Goal: Communication & Community: Answer question/provide support

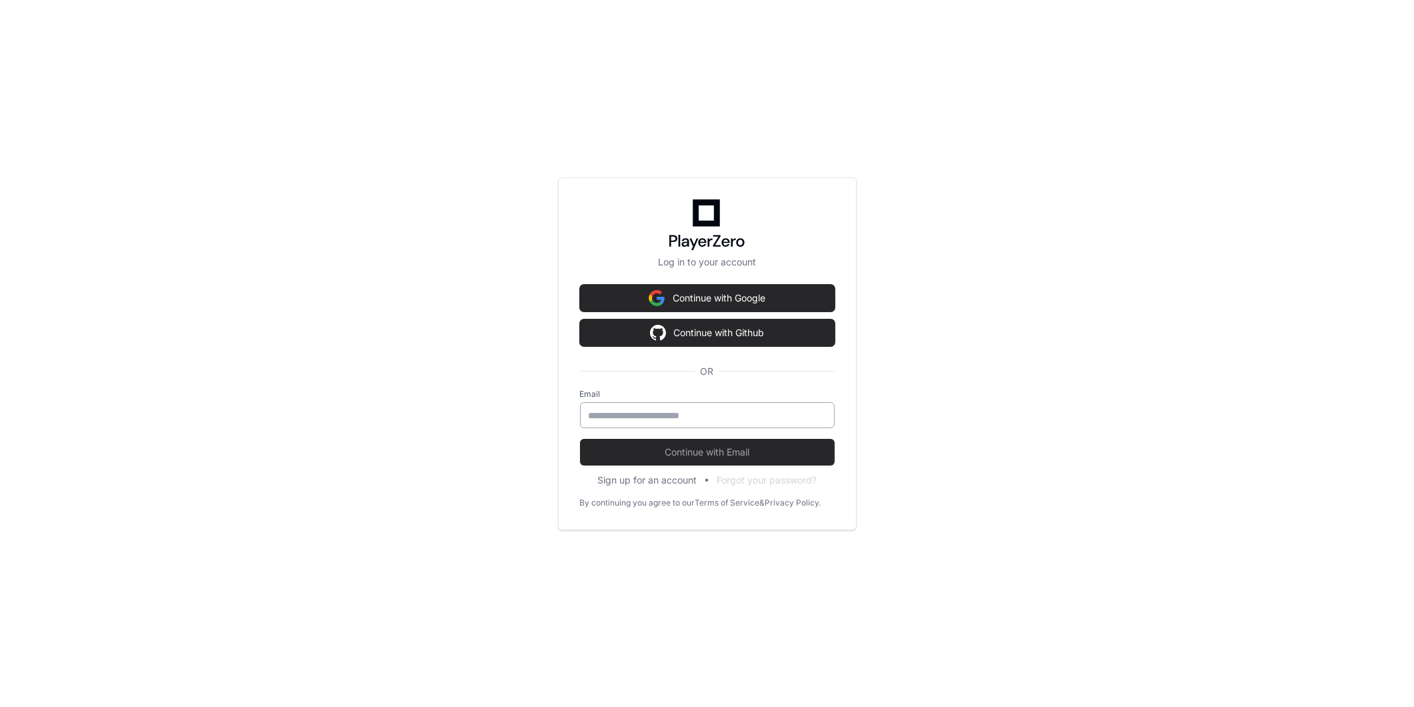
click at [739, 414] on input "email" at bounding box center [707, 415] width 237 height 13
click at [821, 411] on keeper-lock "Open Keeper Popup" at bounding box center [816, 415] width 16 height 16
type input "**********"
click at [762, 451] on span "Continue with Email" at bounding box center [707, 451] width 255 height 13
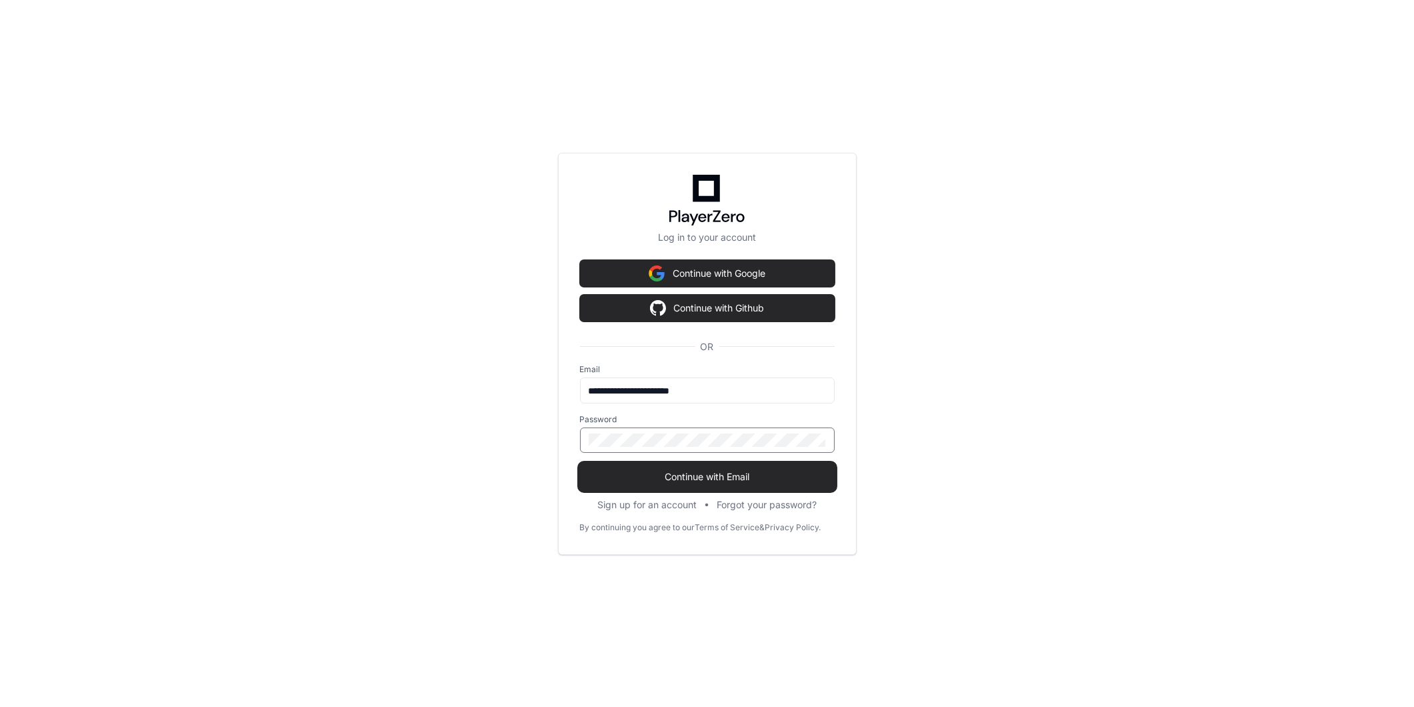
click at [776, 467] on button "Continue with Email" at bounding box center [707, 476] width 255 height 27
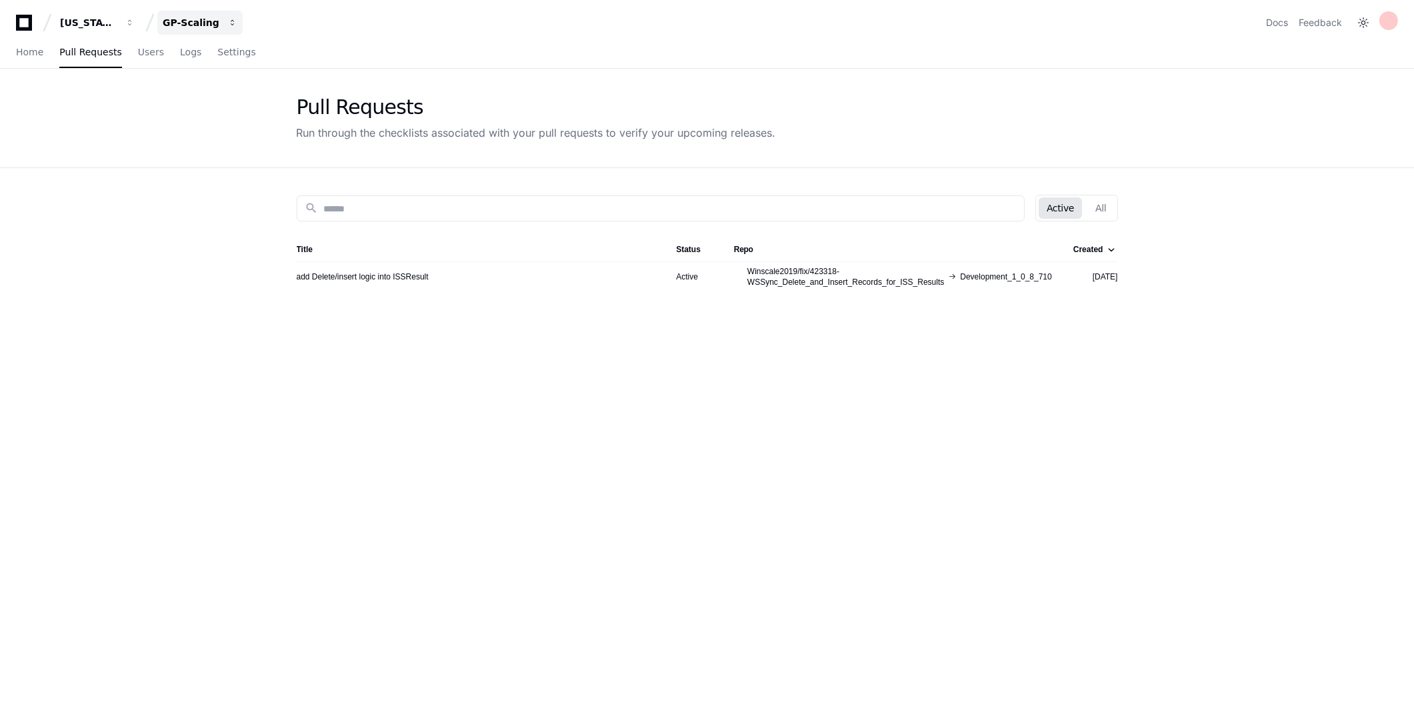
click at [117, 25] on div "GP-Scaling" at bounding box center [88, 22] width 57 height 13
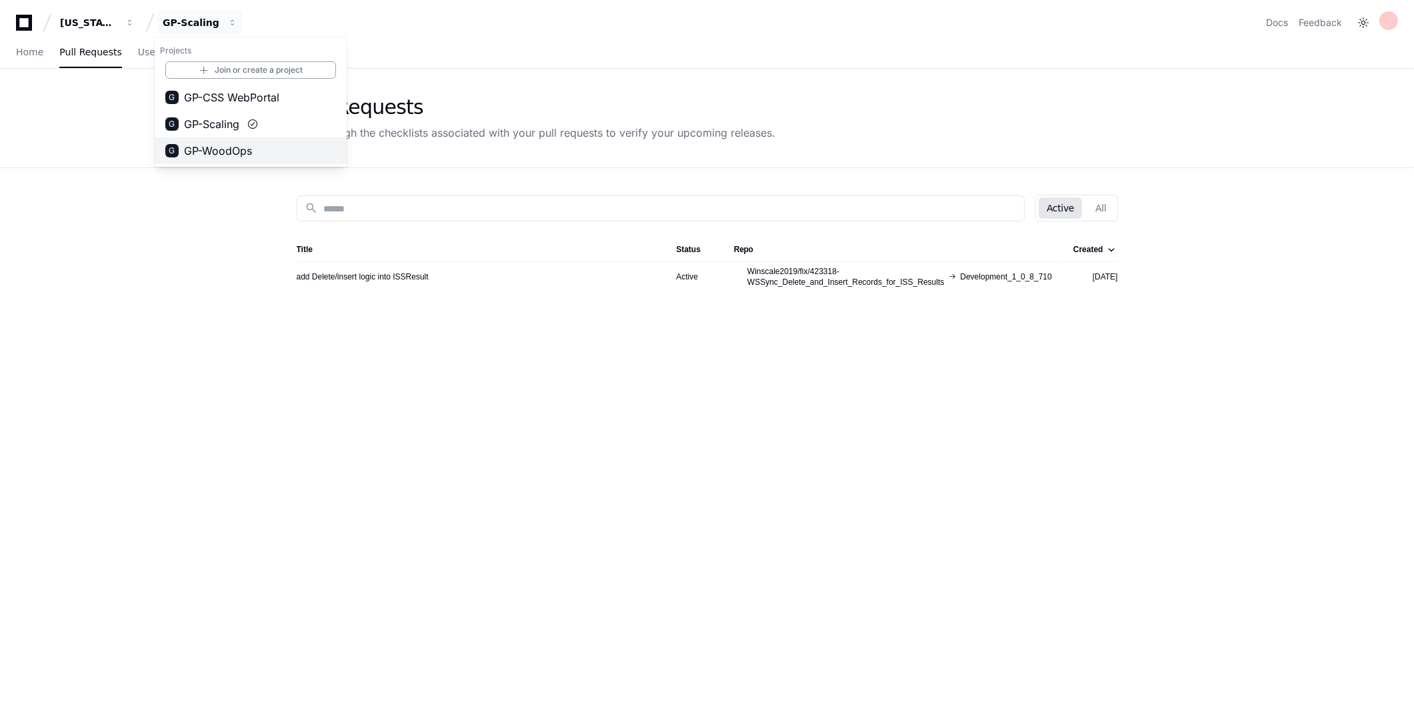
click at [203, 154] on span "GP-WoodOps" at bounding box center [218, 151] width 68 height 16
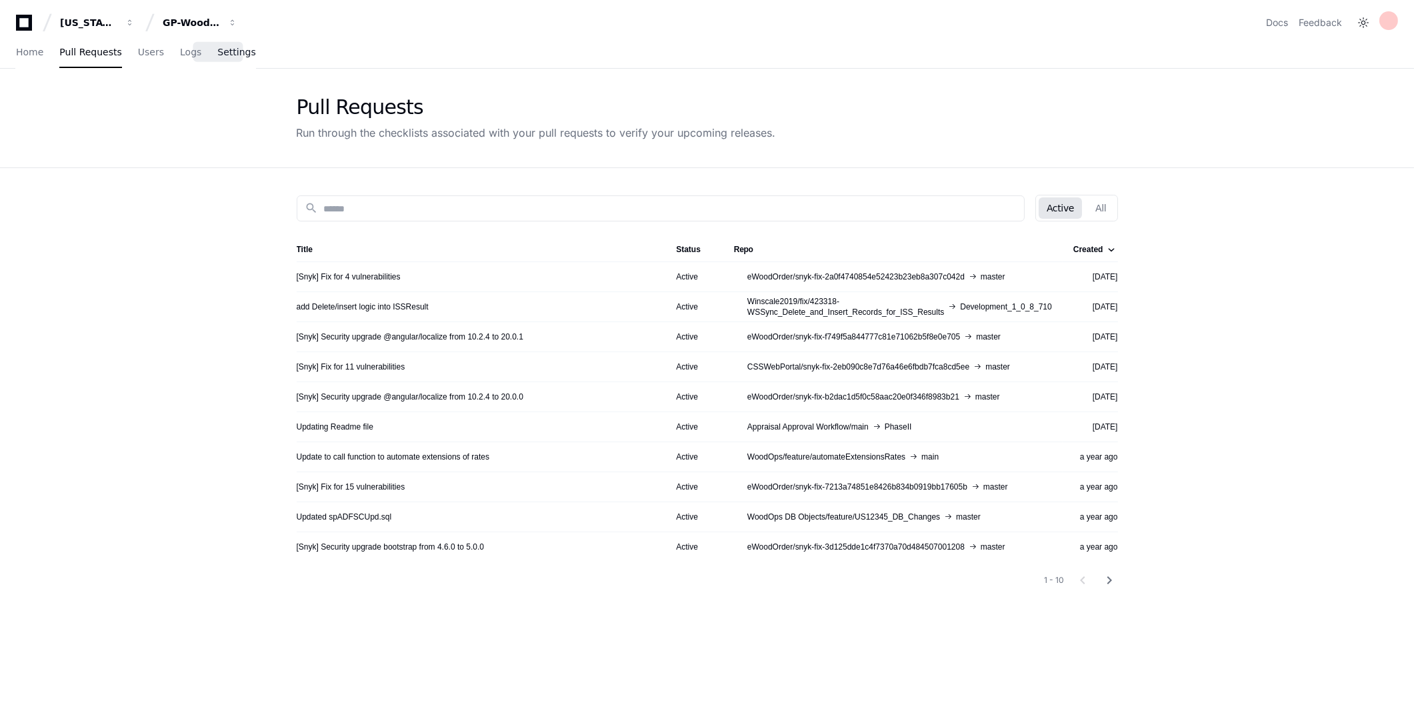
click at [227, 51] on span "Settings" at bounding box center [236, 52] width 38 height 8
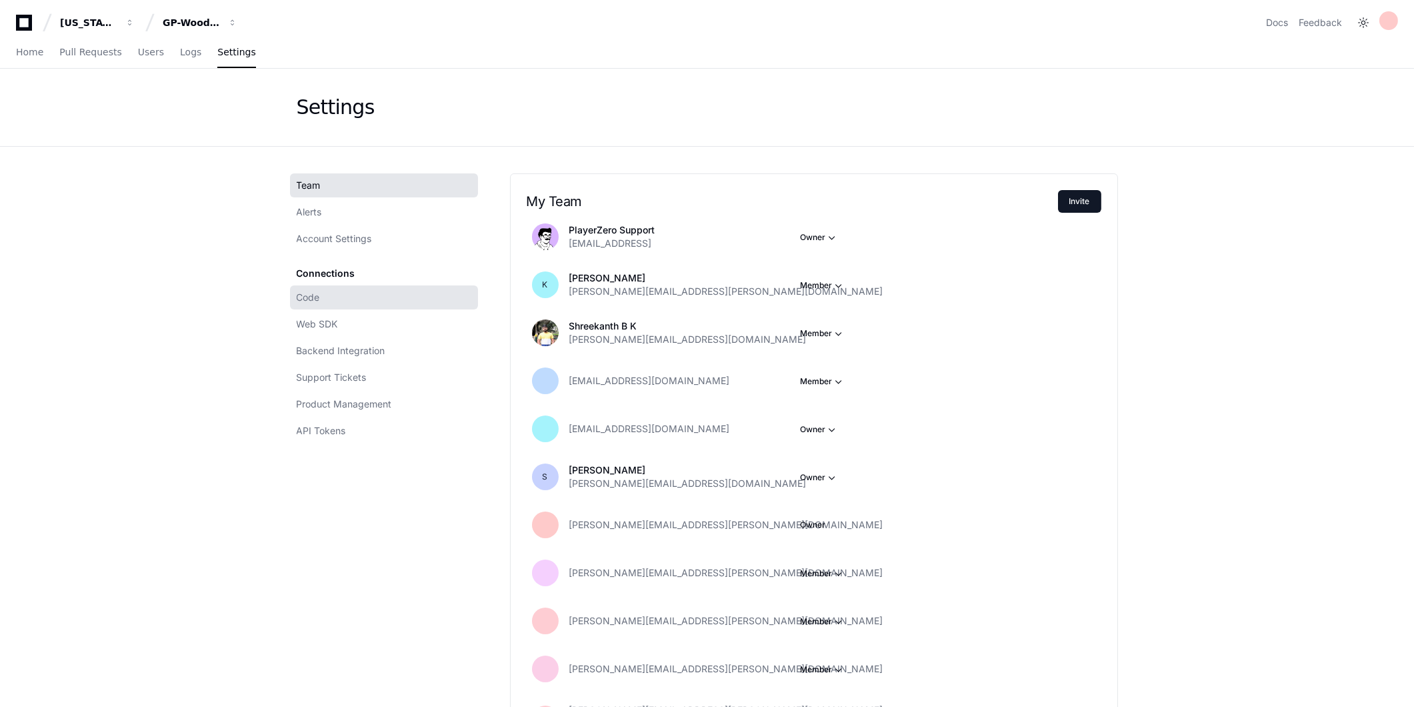
click at [363, 296] on link "Code" at bounding box center [384, 297] width 188 height 24
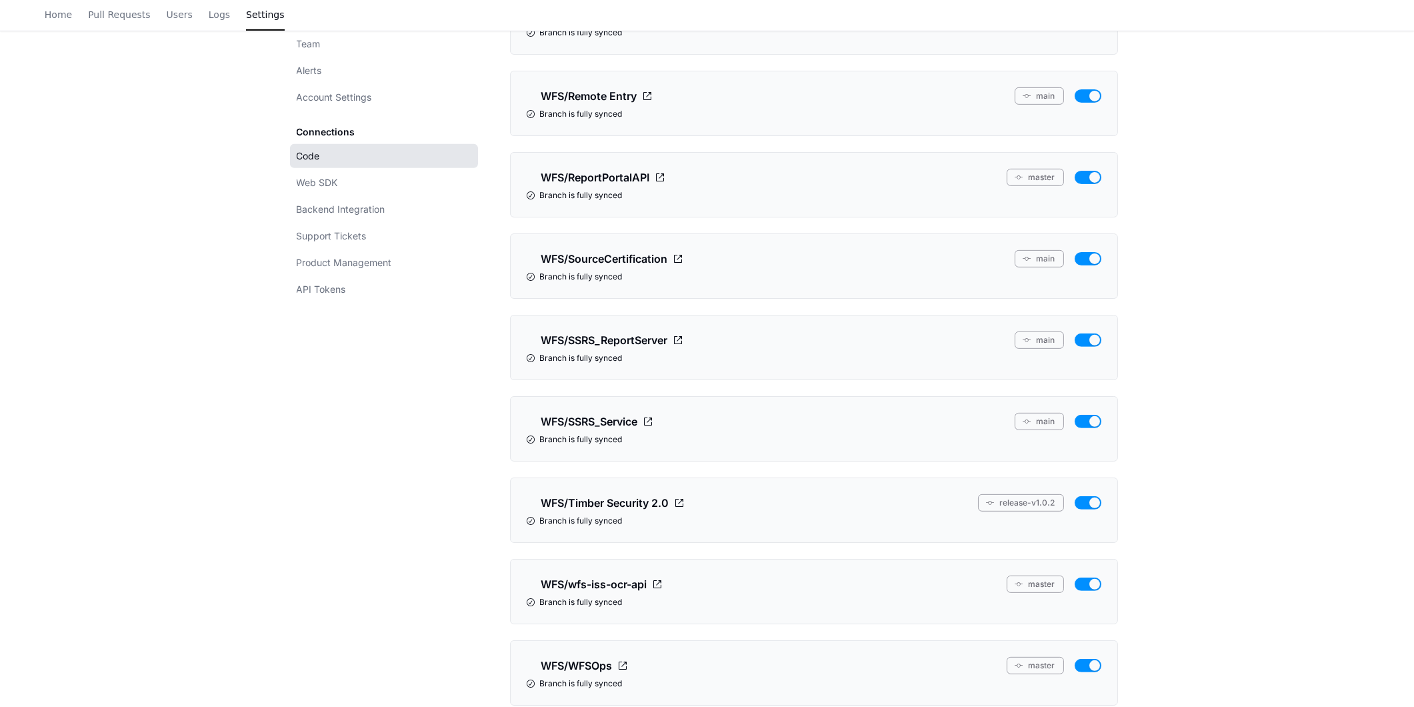
scroll to position [1630, 0]
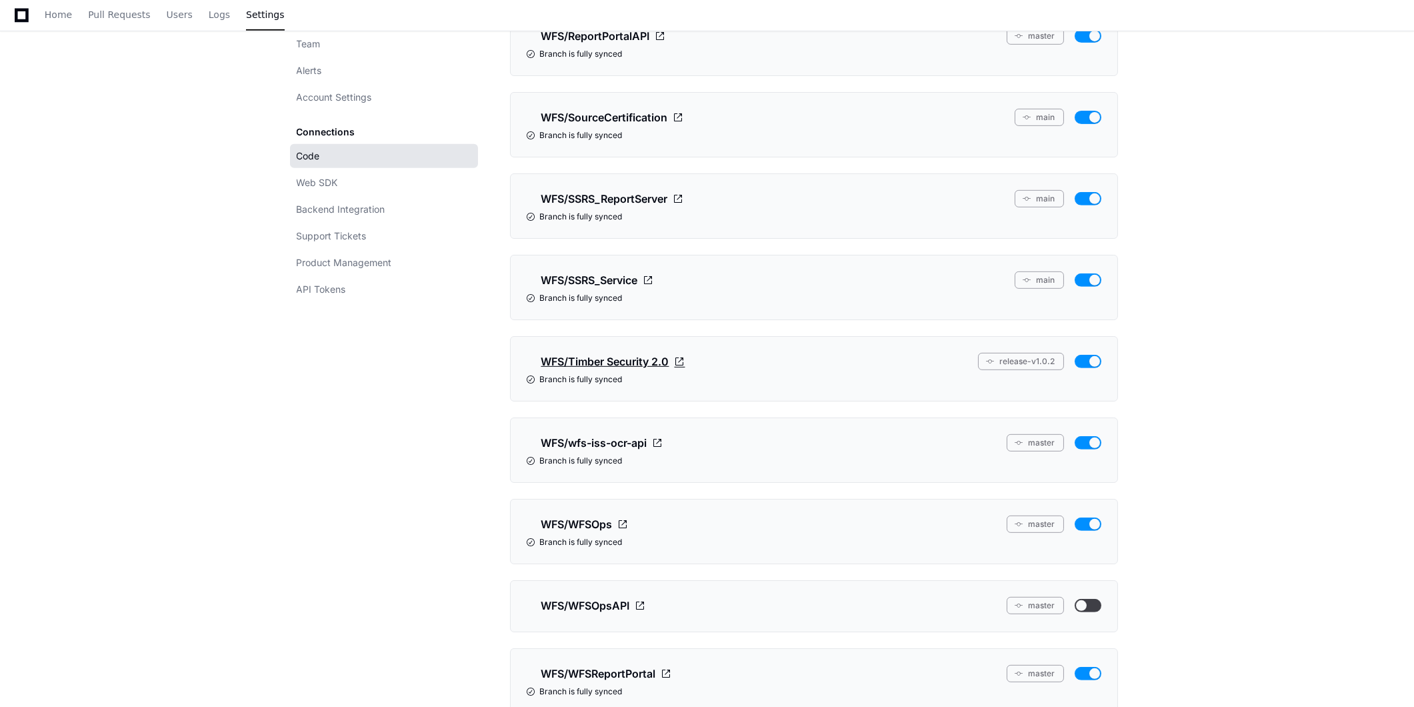
drag, startPoint x: 754, startPoint y: 370, endPoint x: 535, endPoint y: 375, distance: 218.1
click at [535, 370] on div "WFS/Timber Security 2.0 release-v1.0.2" at bounding box center [814, 361] width 575 height 17
copy span "WFS/Timber Security 2.0"
click at [48, 11] on span "Home" at bounding box center [58, 15] width 27 height 8
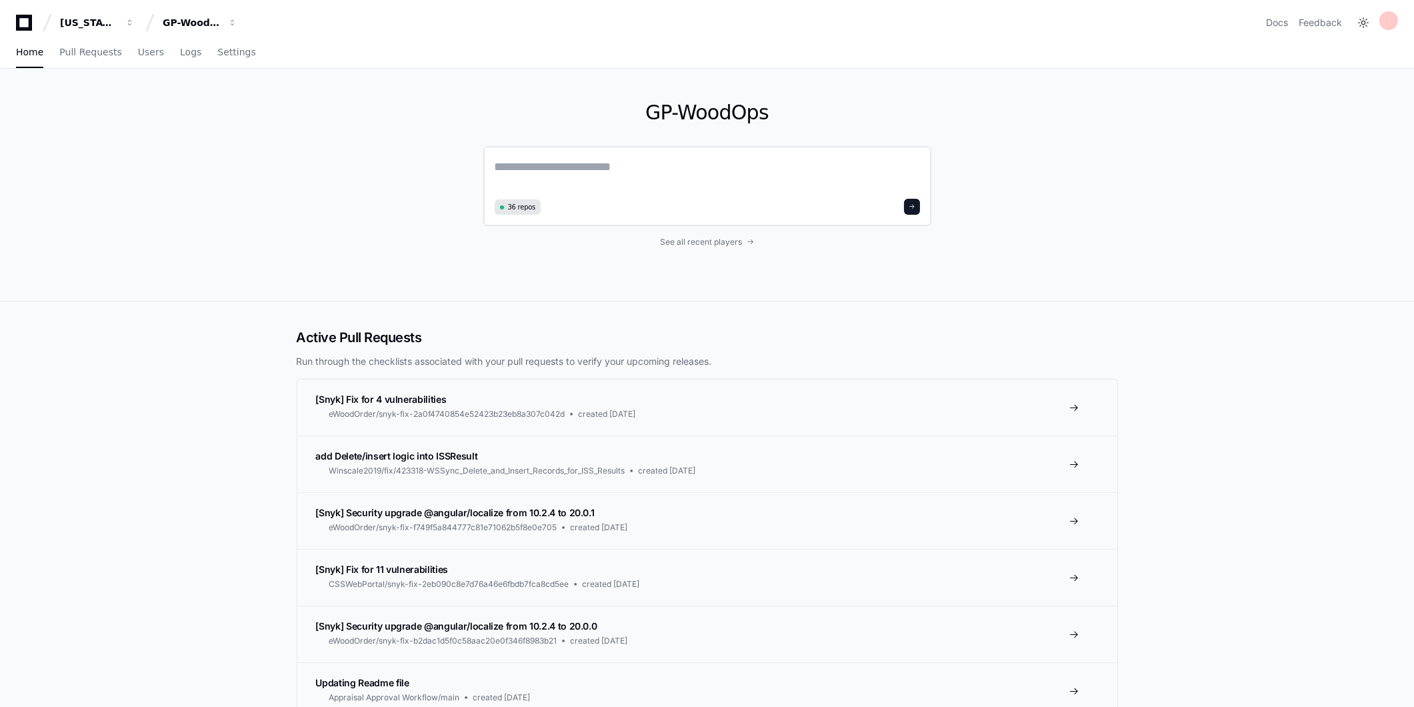
click at [621, 174] on textarea at bounding box center [707, 175] width 425 height 37
paste textarea "**********"
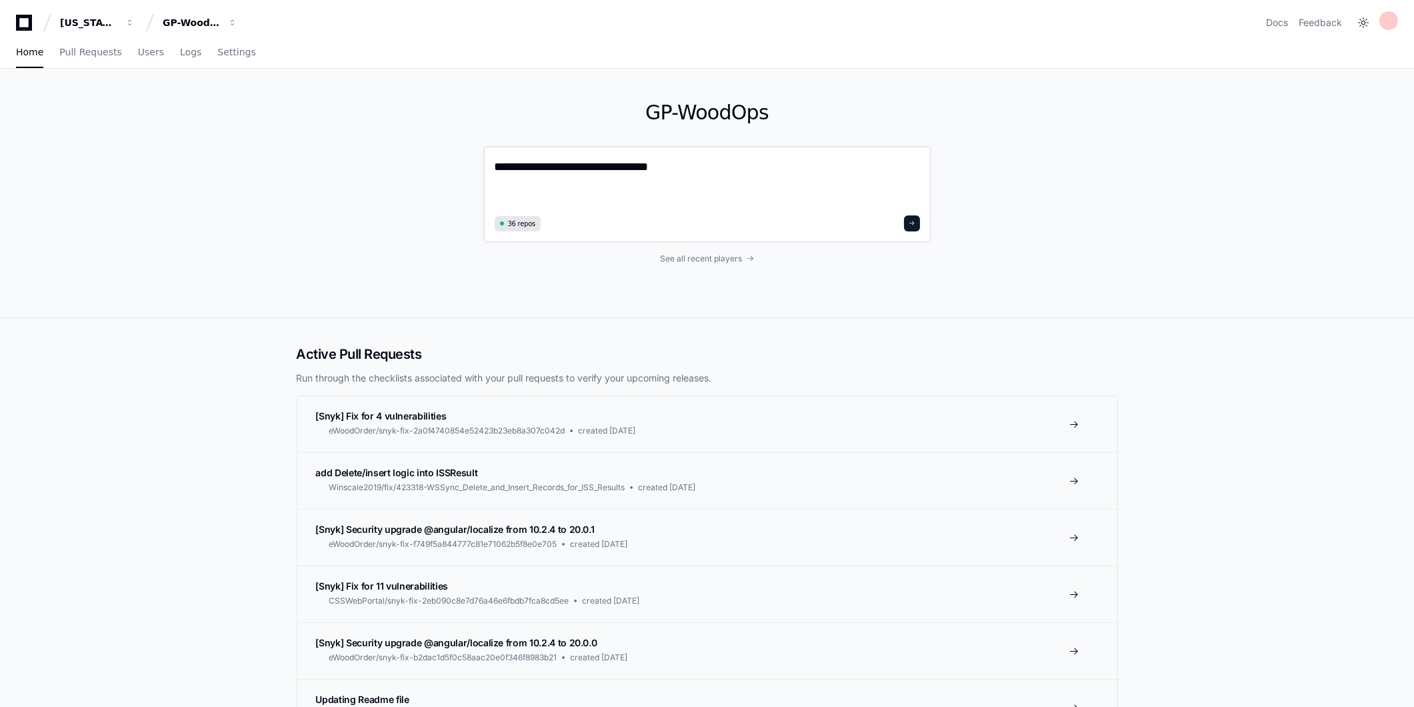
type textarea "**********"
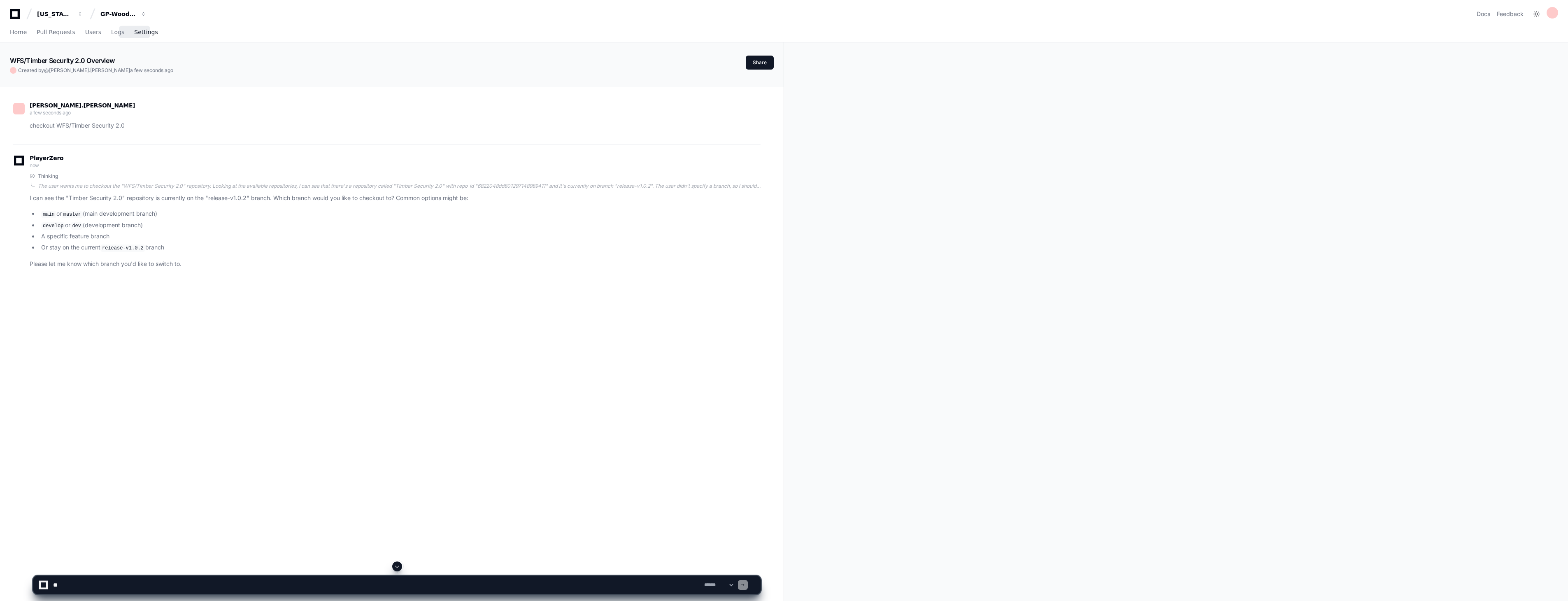
click at [136, 33] on span "Settings" at bounding box center [146, 32] width 23 height 5
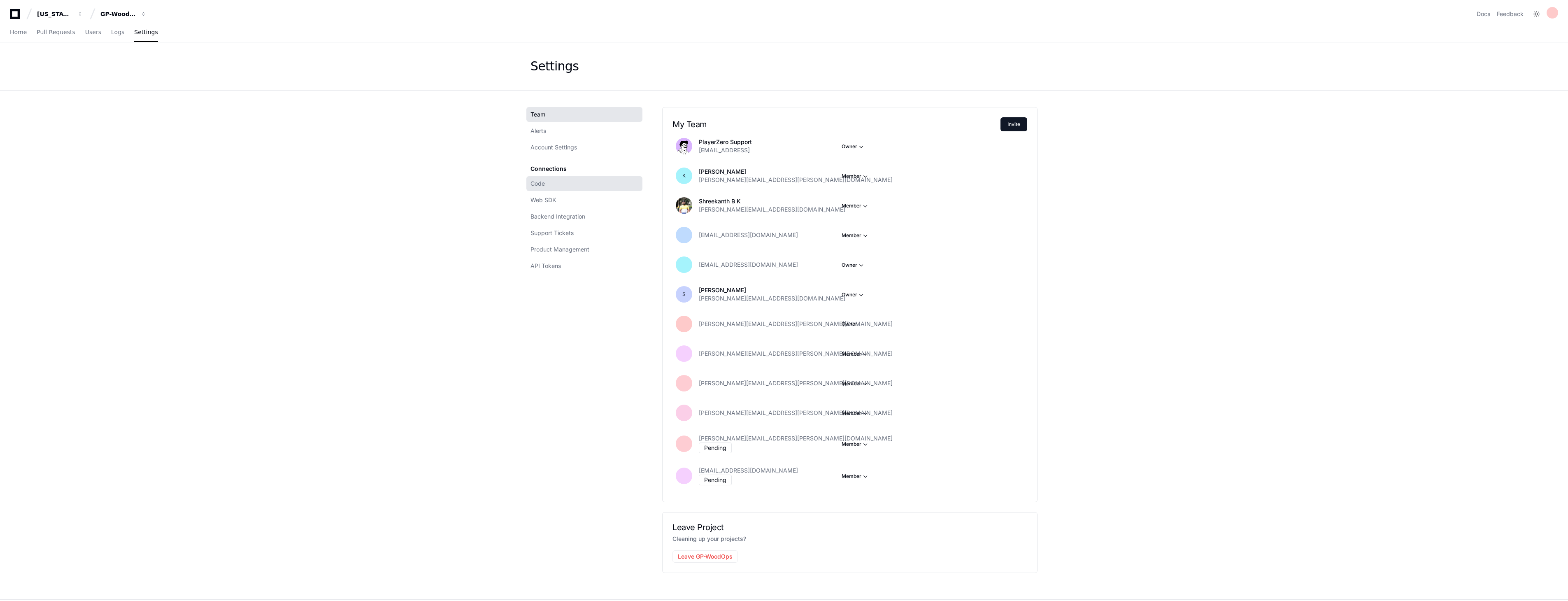
click at [548, 188] on link "Code" at bounding box center [584, 183] width 116 height 15
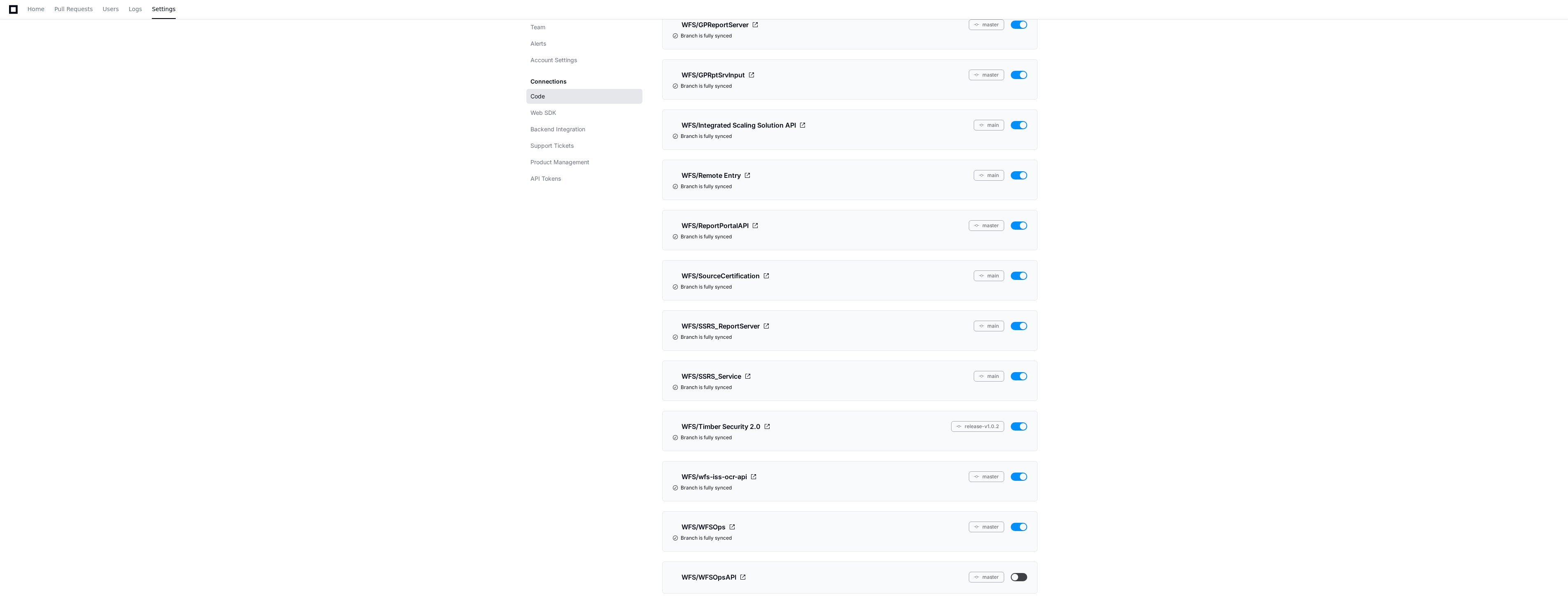
scroll to position [823, 0]
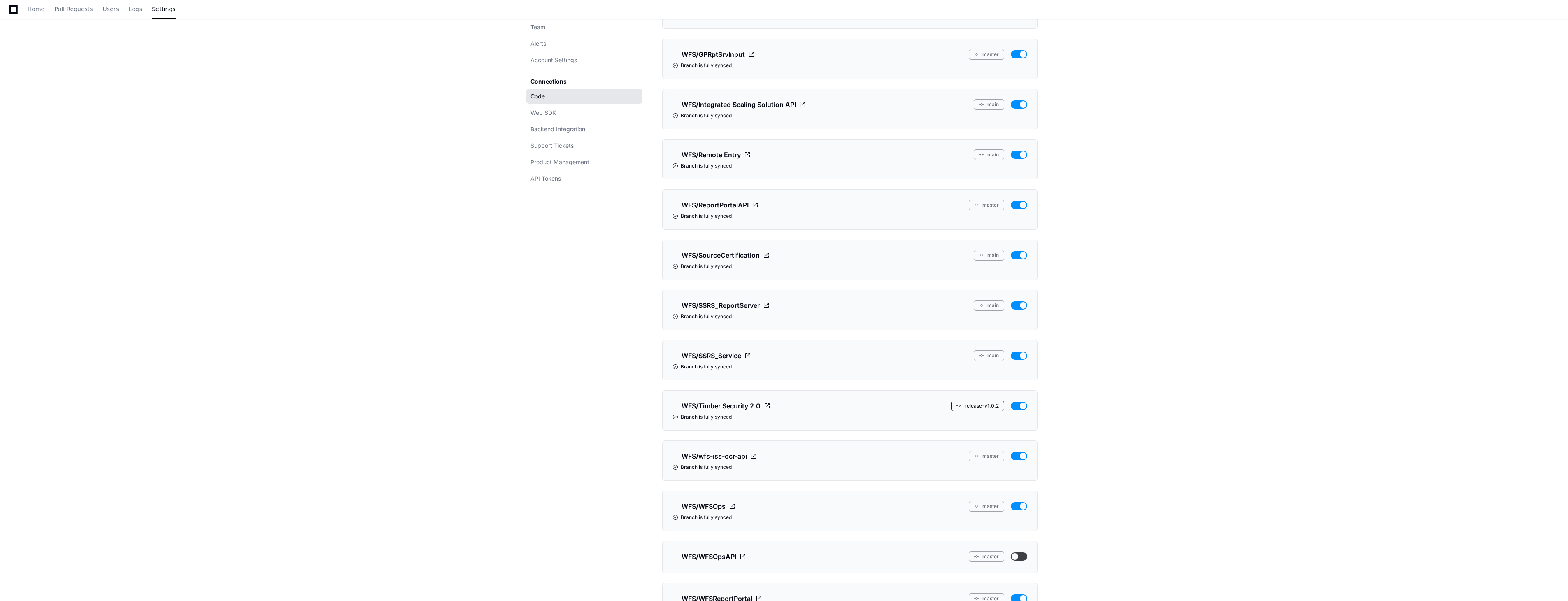
click at [874, 411] on button "release-v1.0.2" at bounding box center [977, 405] width 53 height 10
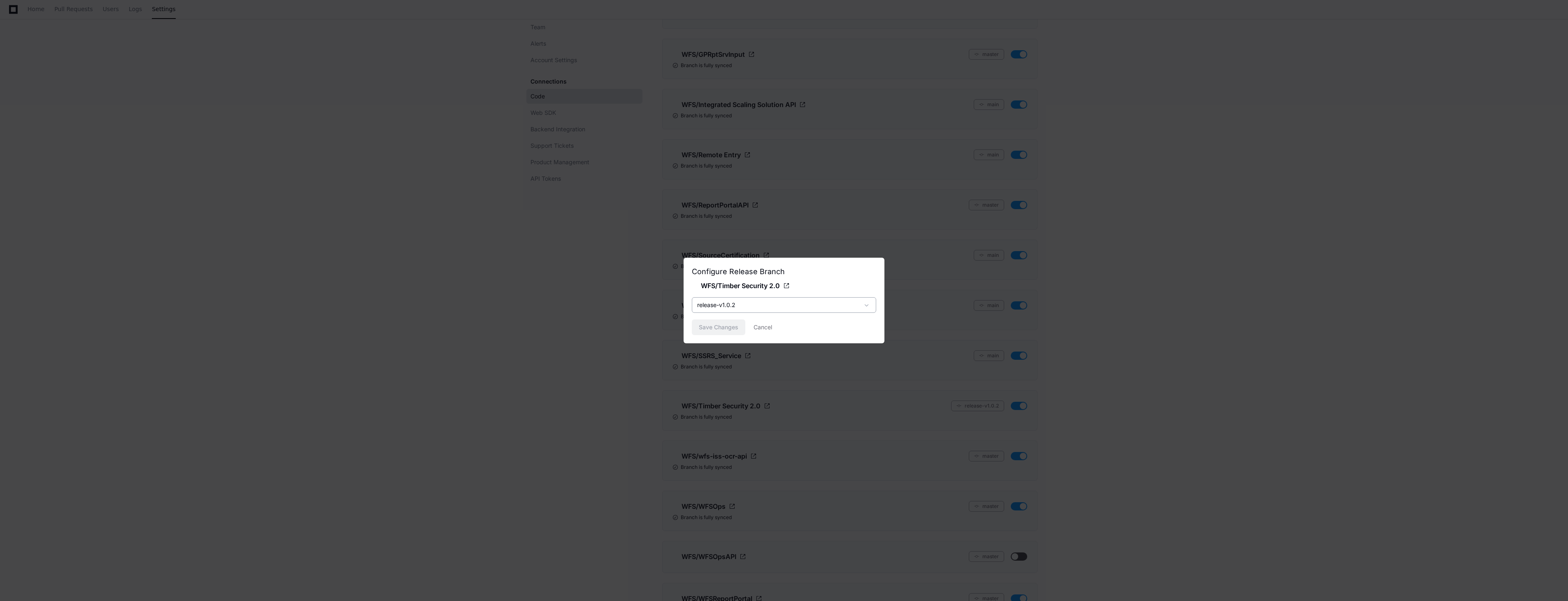
click at [829, 304] on div "release-v1.0.2" at bounding box center [778, 304] width 162 height 8
click at [825, 309] on div at bounding box center [784, 300] width 1568 height 601
click at [708, 326] on div "Save Changes Cancel" at bounding box center [784, 326] width 185 height 15
drag, startPoint x: 761, startPoint y: 326, endPoint x: 822, endPoint y: 342, distance: 63.1
click at [763, 326] on button "Cancel" at bounding box center [763, 326] width 19 height 15
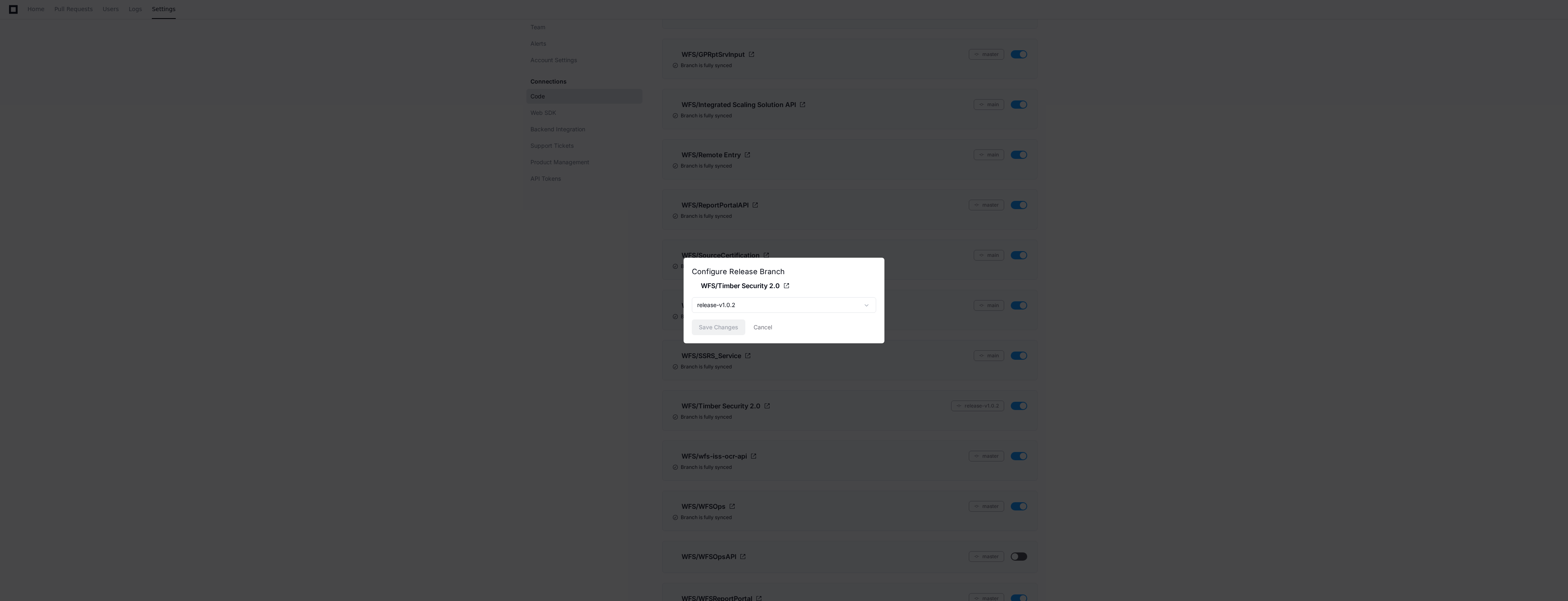
scroll to position [823, 0]
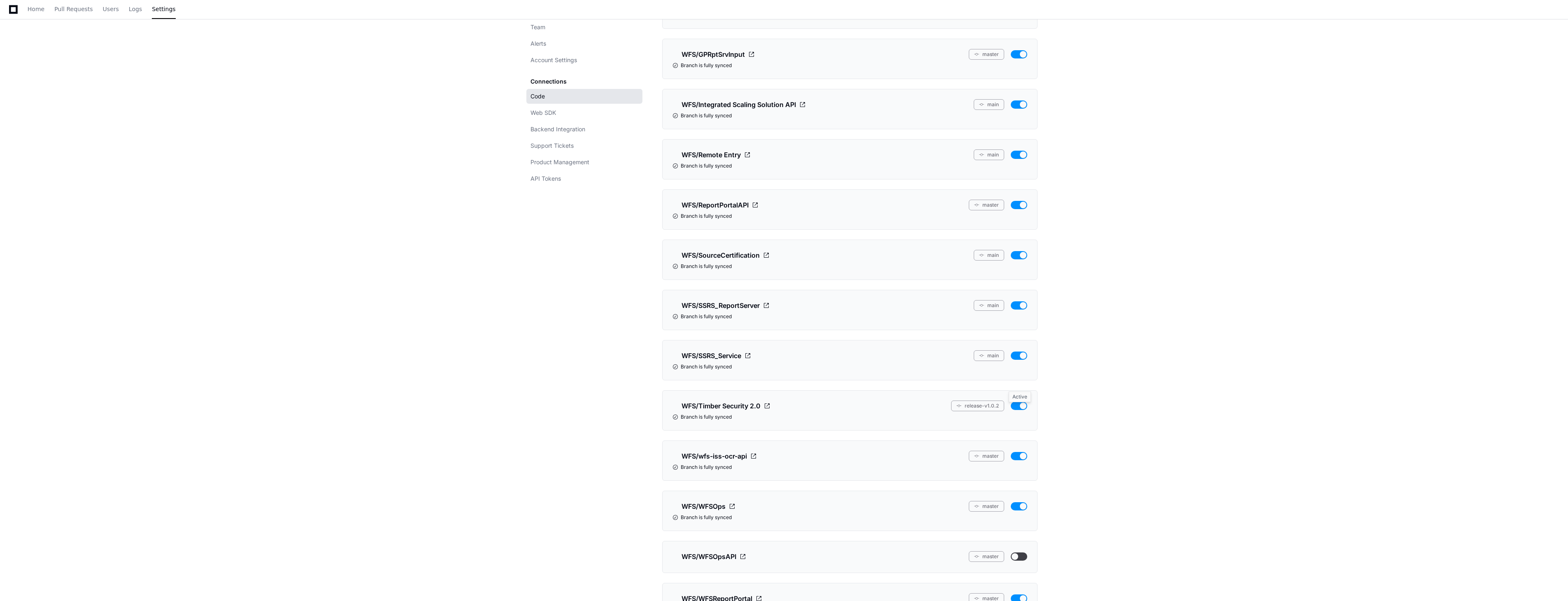
click at [874, 408] on button "button" at bounding box center [1019, 405] width 17 height 8
click at [874, 408] on button "button" at bounding box center [1019, 405] width 17 height 8
click at [33, 12] on span "Home" at bounding box center [36, 9] width 17 height 5
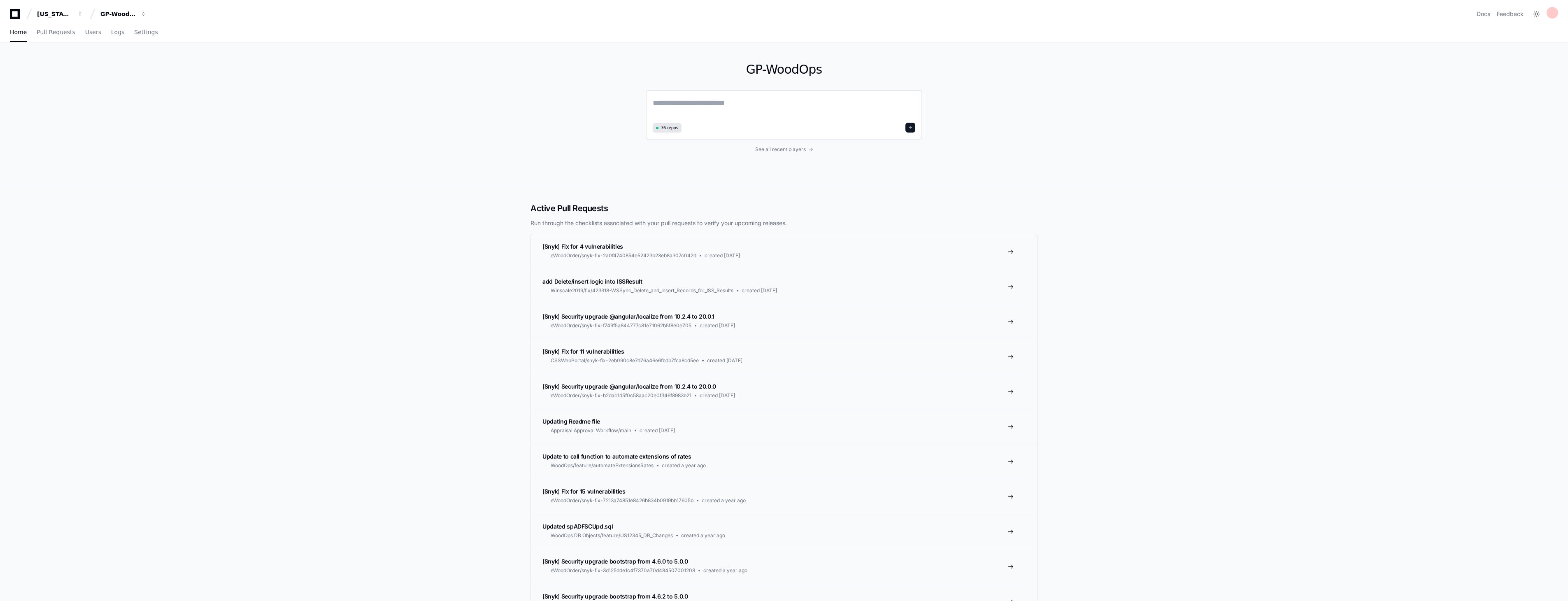
click at [721, 109] on textarea at bounding box center [784, 108] width 262 height 23
type textarea "****"
click at [793, 151] on div "GP-WoodOps **** 36 repos See all recent players" at bounding box center [784, 114] width 276 height 142
click at [794, 147] on span "See all recent players" at bounding box center [781, 148] width 51 height 7
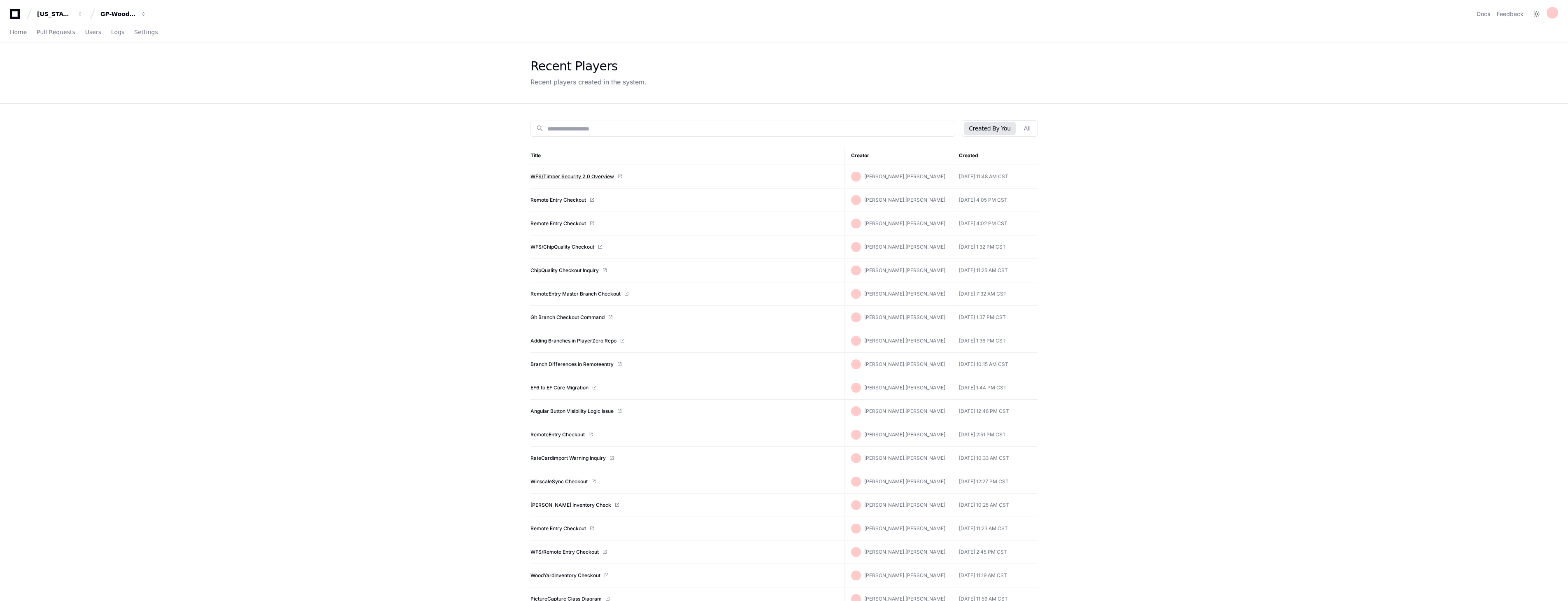
click at [565, 173] on link "WFS/Timber Security 2.0 Overview" at bounding box center [572, 176] width 83 height 7
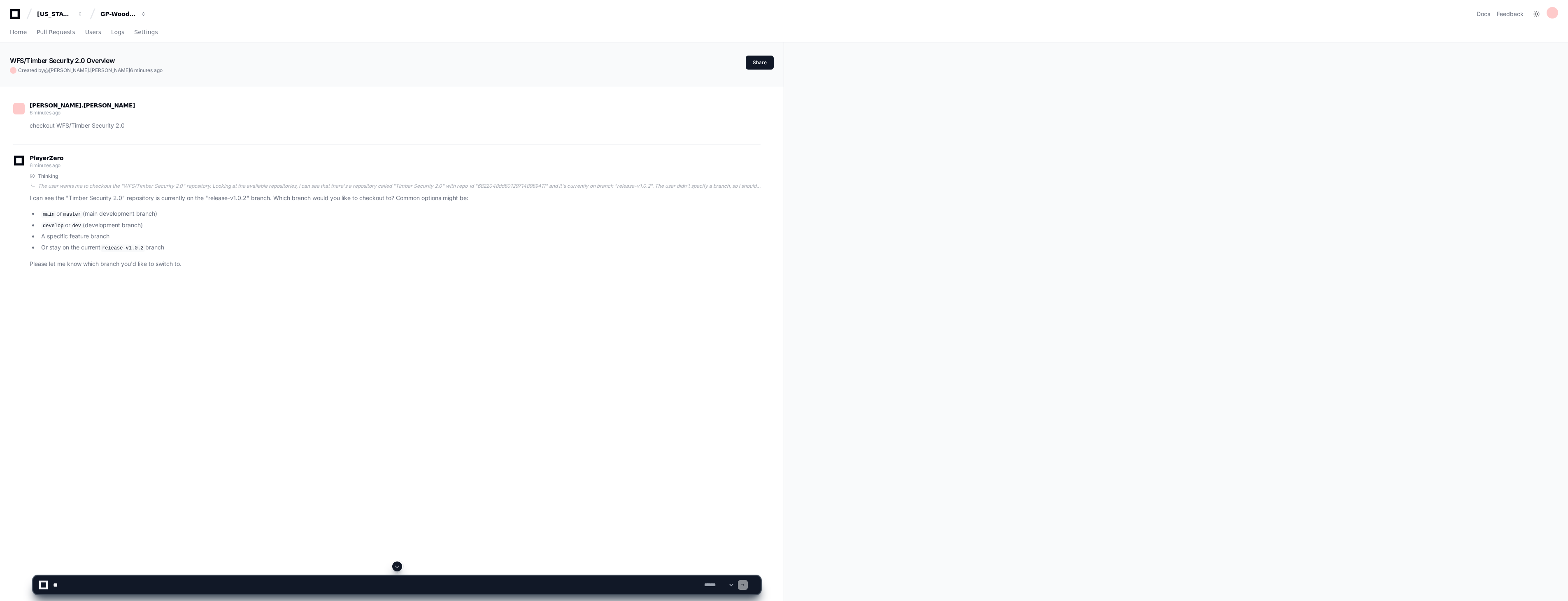
click at [391, 585] on textarea at bounding box center [376, 584] width 651 height 18
paste textarea "**********"
type textarea "**********"
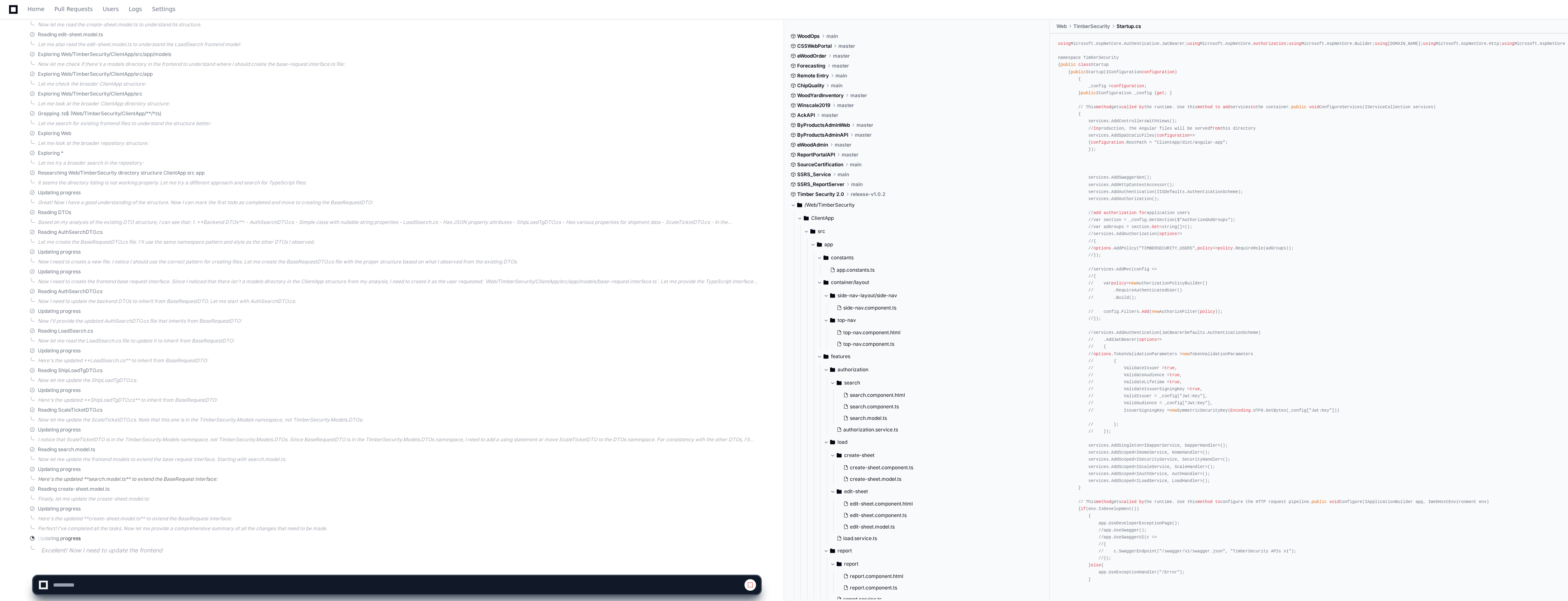
scroll to position [1722, 0]
click at [397, 563] on span at bounding box center [397, 566] width 7 height 7
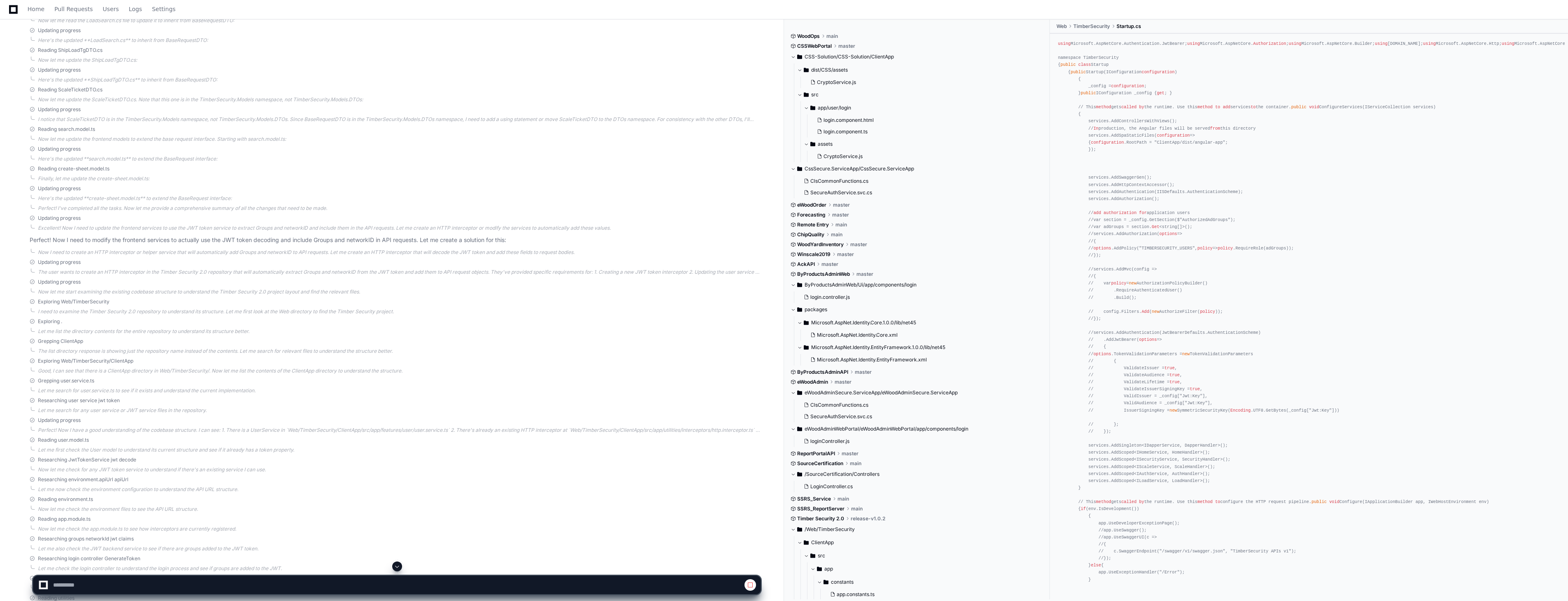
scroll to position [2423, 0]
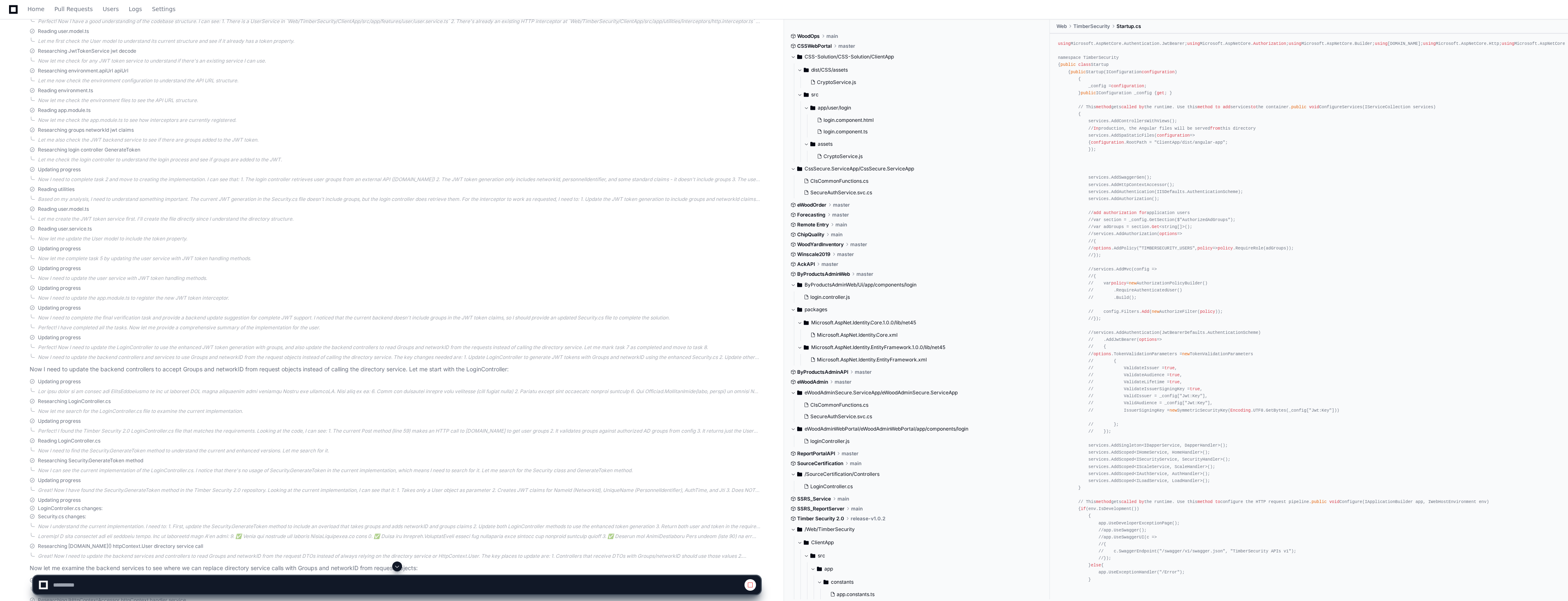
click at [401, 564] on button at bounding box center [397, 566] width 10 height 10
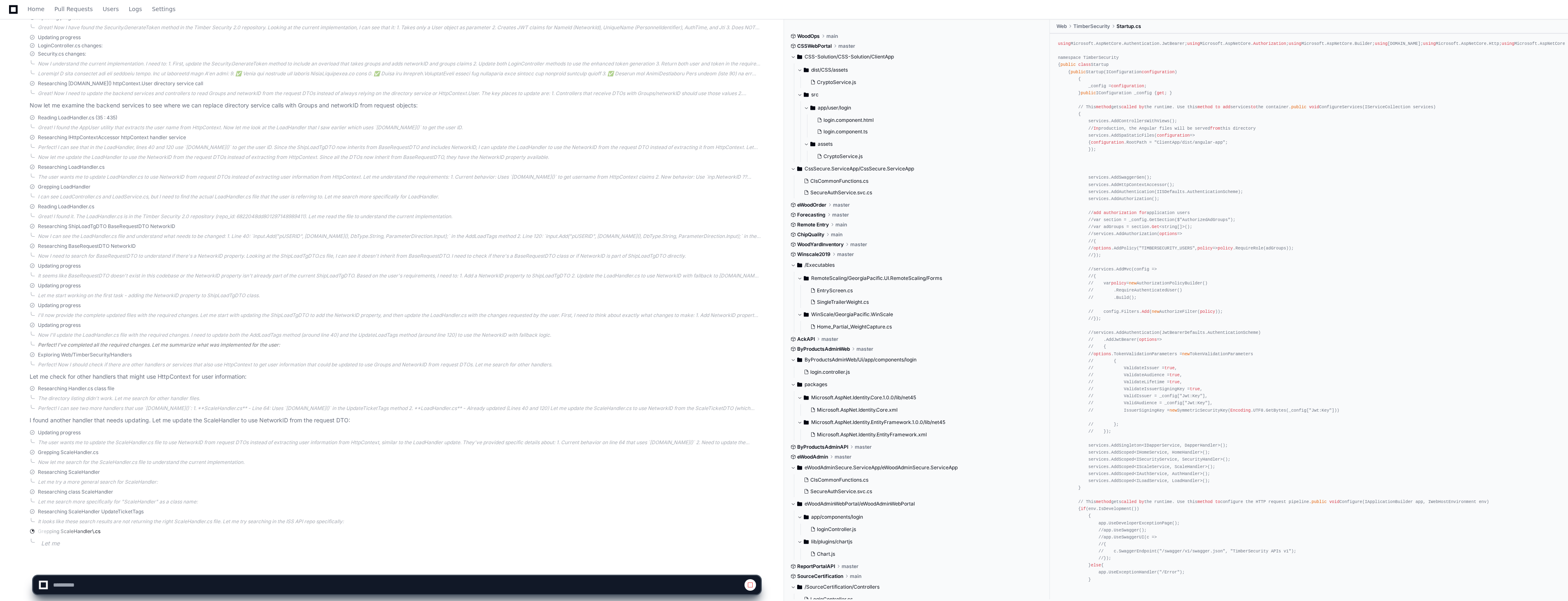
scroll to position [2905, 0]
click at [399, 567] on span at bounding box center [397, 566] width 7 height 7
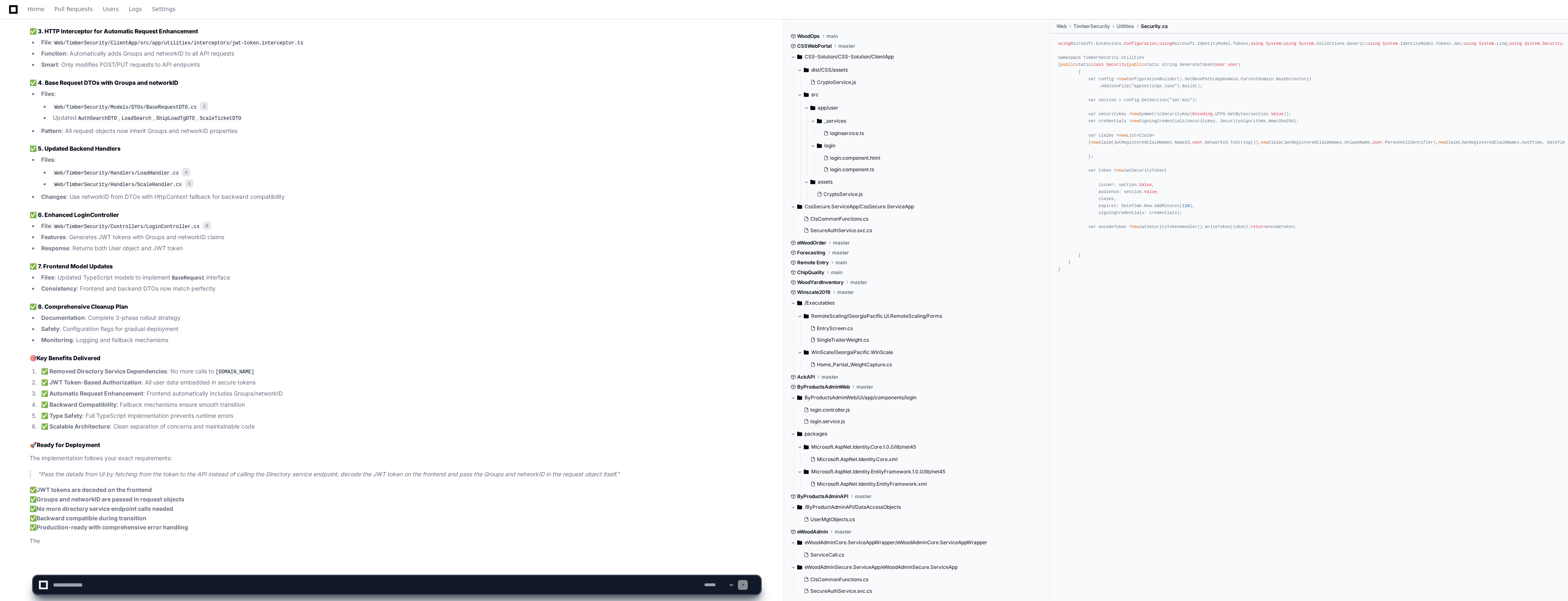
scroll to position [4334, 0]
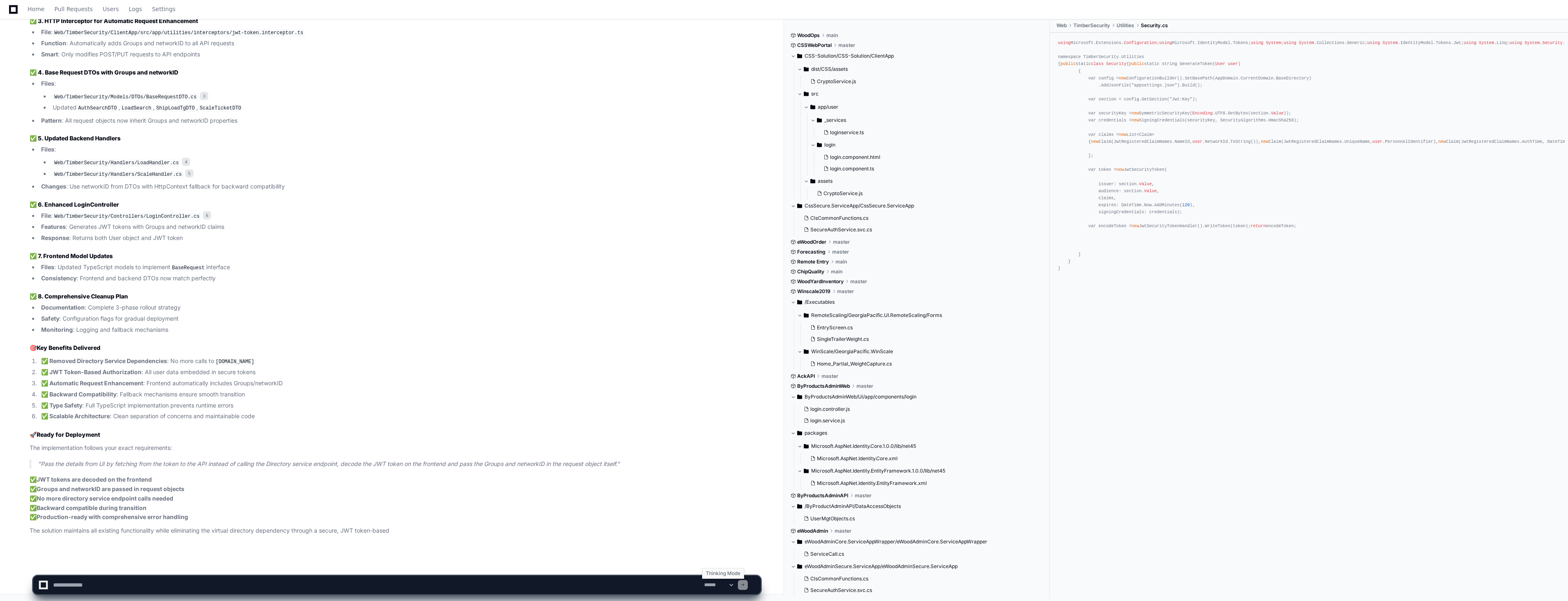
click at [734, 584] on select "**********" at bounding box center [718, 584] width 32 height 6
click at [576, 517] on p "✅ JWT tokens are decoded on the frontend ✅ Groups and networkID are passed in r…" at bounding box center [395, 499] width 731 height 47
click at [384, 582] on textarea at bounding box center [376, 584] width 651 height 18
click at [694, 585] on textarea at bounding box center [376, 584] width 651 height 18
type textarea "**********"
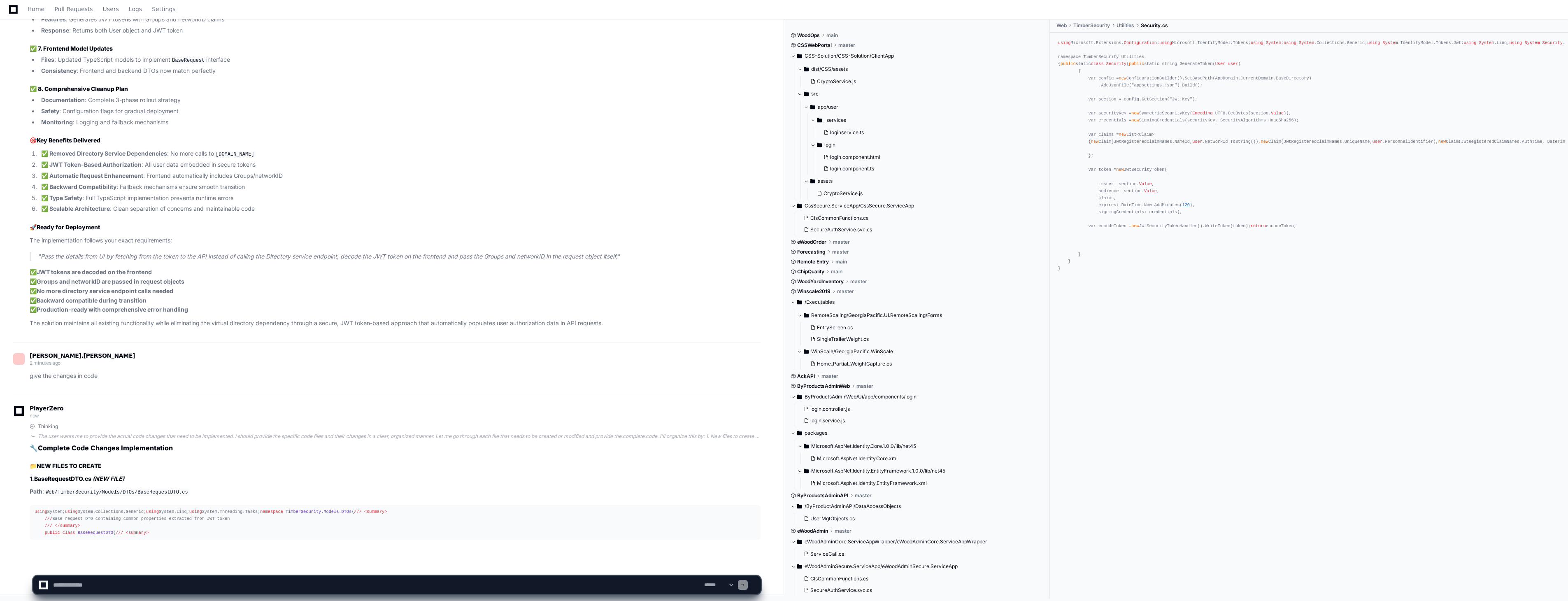
scroll to position [4612, 0]
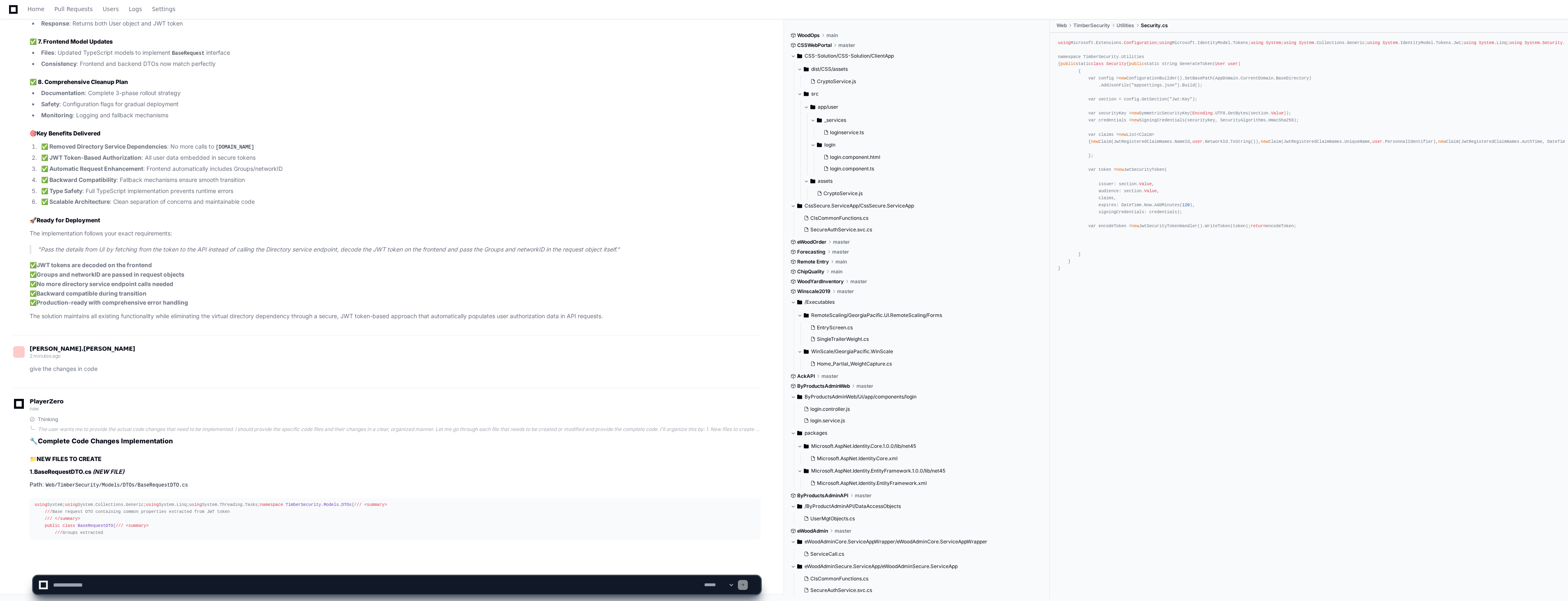
click at [180, 527] on div "using System; using System.Collections.Generic; using System.Linq; using System…" at bounding box center [395, 518] width 721 height 35
click at [384, 501] on div "using System; using System.Collections.Generic; using System.Linq; using System…" at bounding box center [395, 518] width 721 height 35
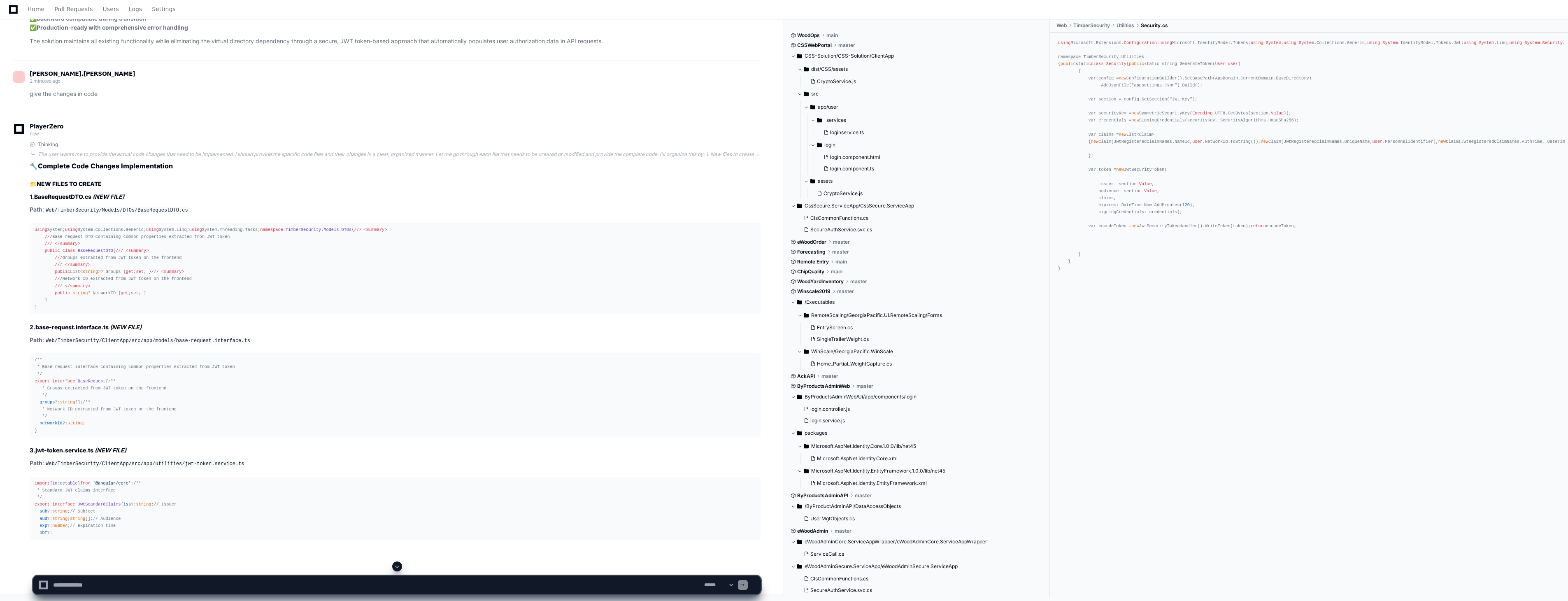
scroll to position [4943, 0]
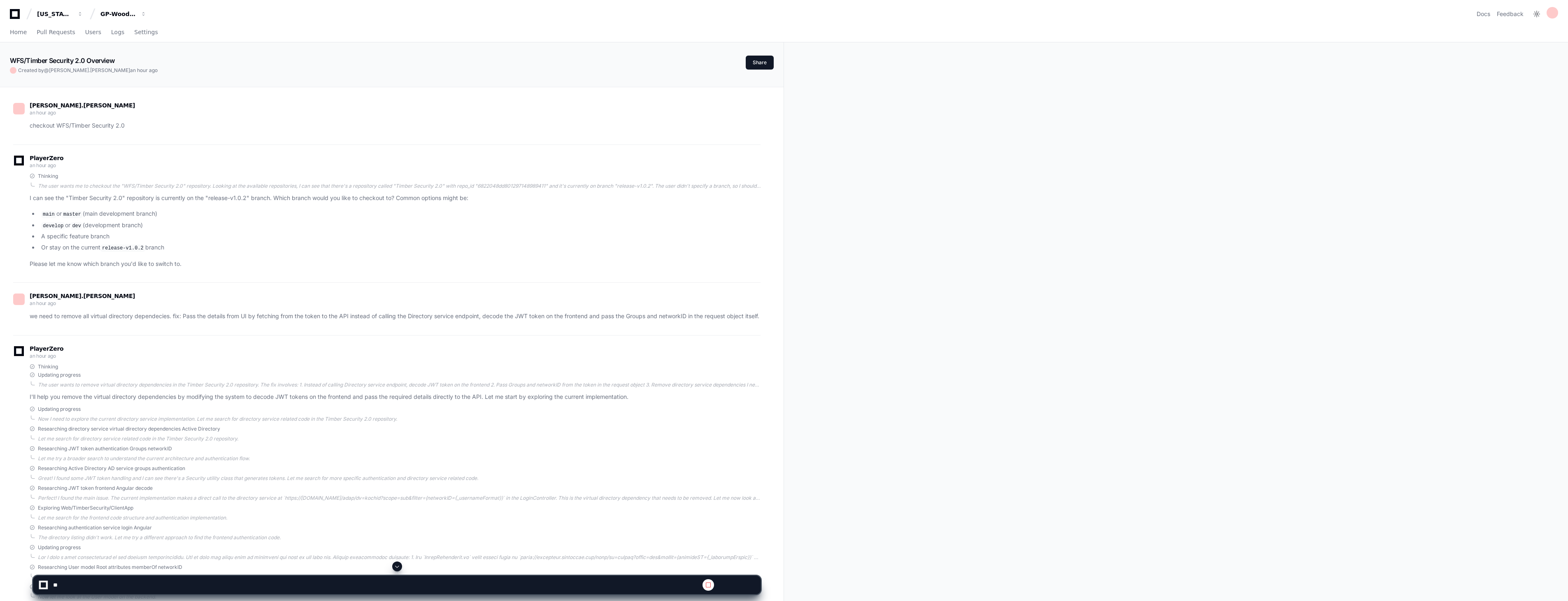
click at [397, 565] on span at bounding box center [397, 566] width 7 height 7
click at [397, 568] on span at bounding box center [397, 566] width 7 height 7
click at [398, 568] on span at bounding box center [397, 566] width 7 height 7
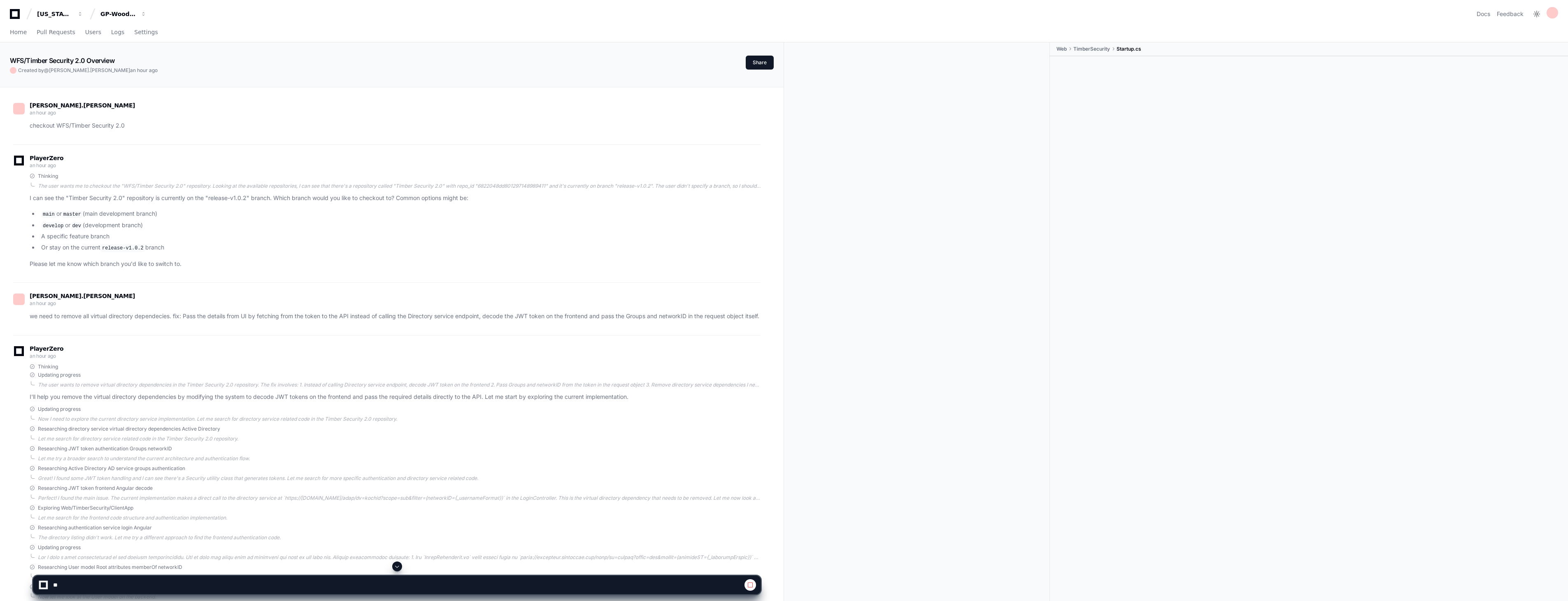
click at [398, 568] on span at bounding box center [397, 566] width 7 height 7
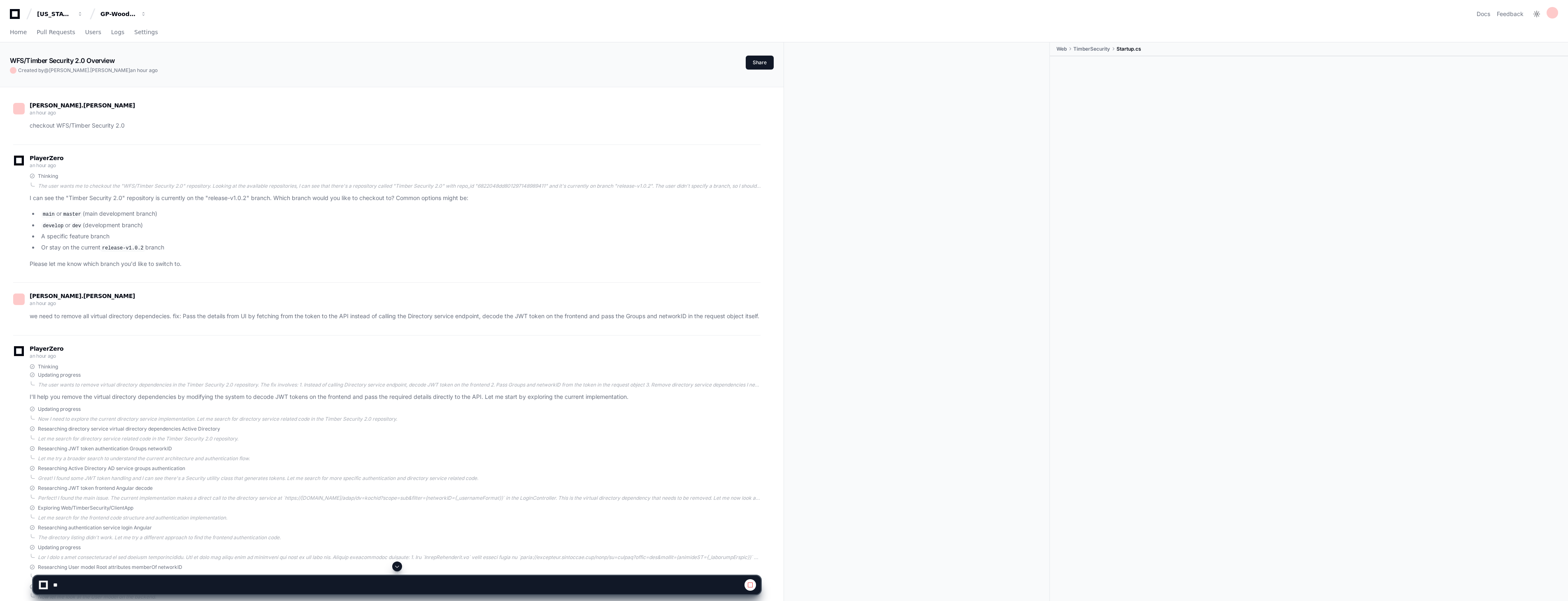
click at [398, 568] on span at bounding box center [397, 566] width 7 height 7
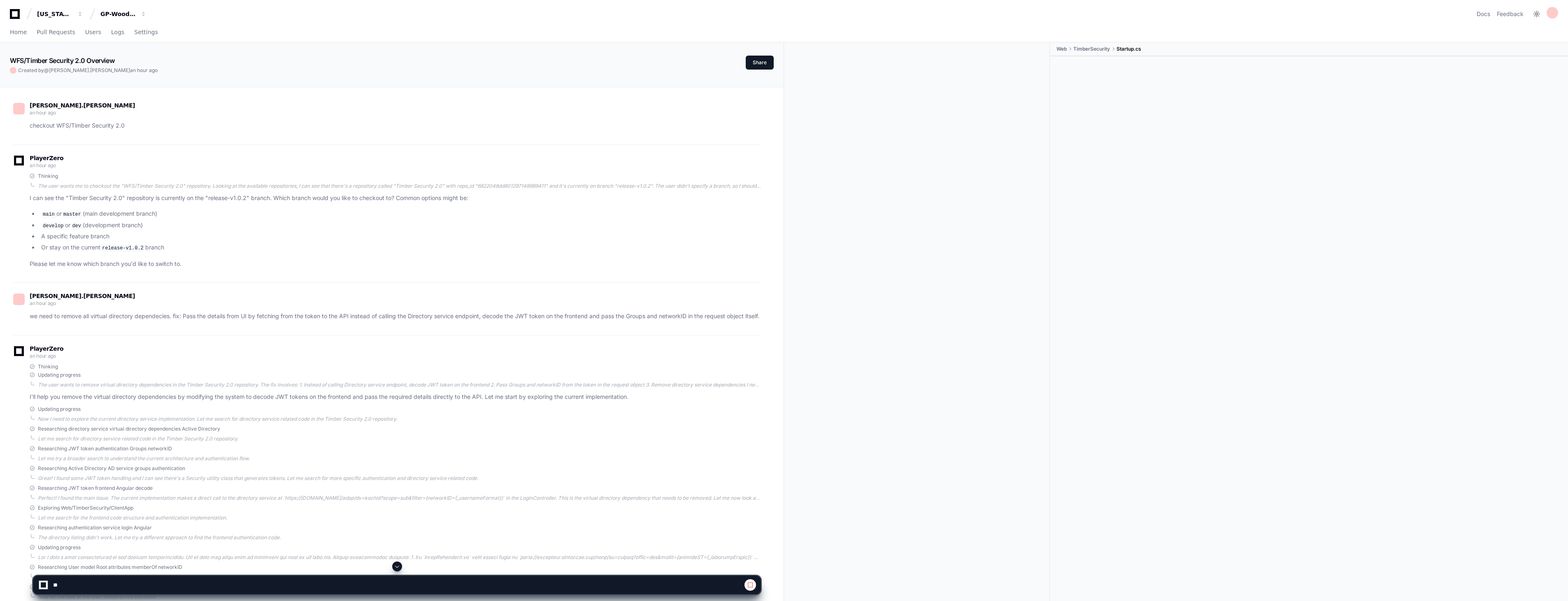
click at [398, 568] on span at bounding box center [397, 566] width 7 height 7
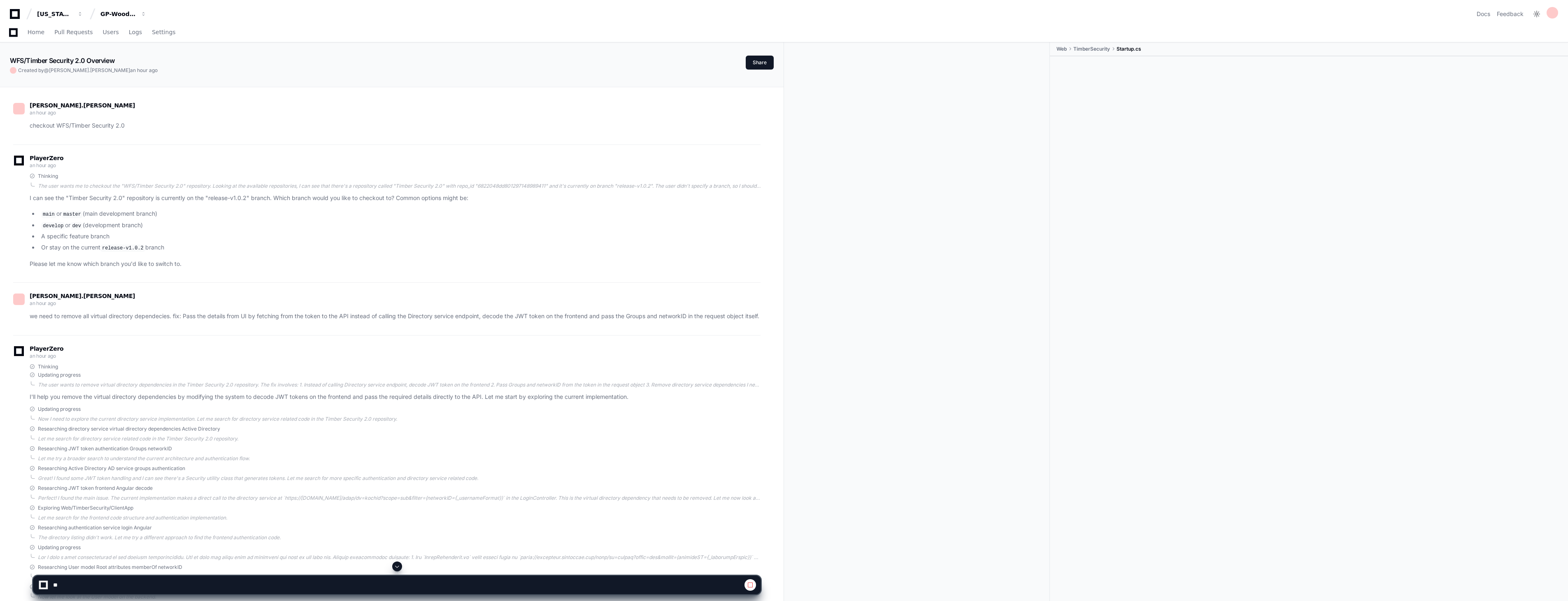
click at [398, 568] on span at bounding box center [397, 566] width 7 height 7
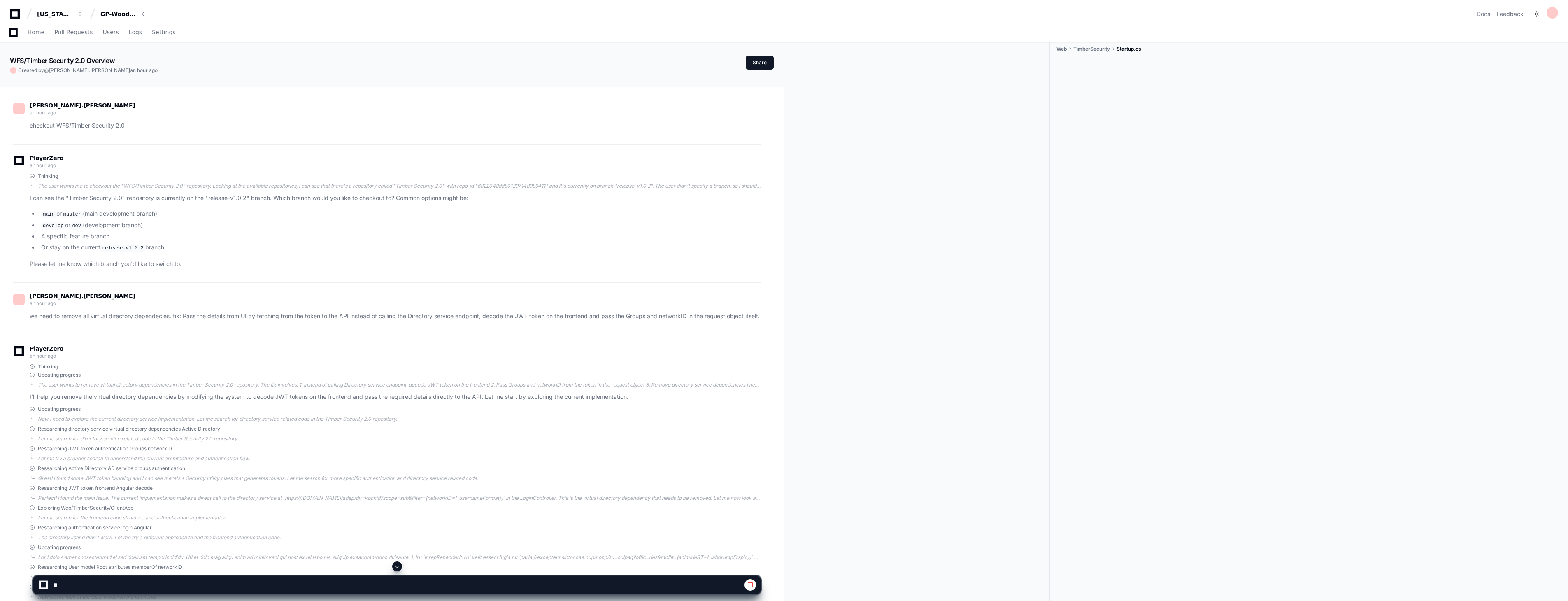
click at [398, 568] on span at bounding box center [397, 566] width 7 height 7
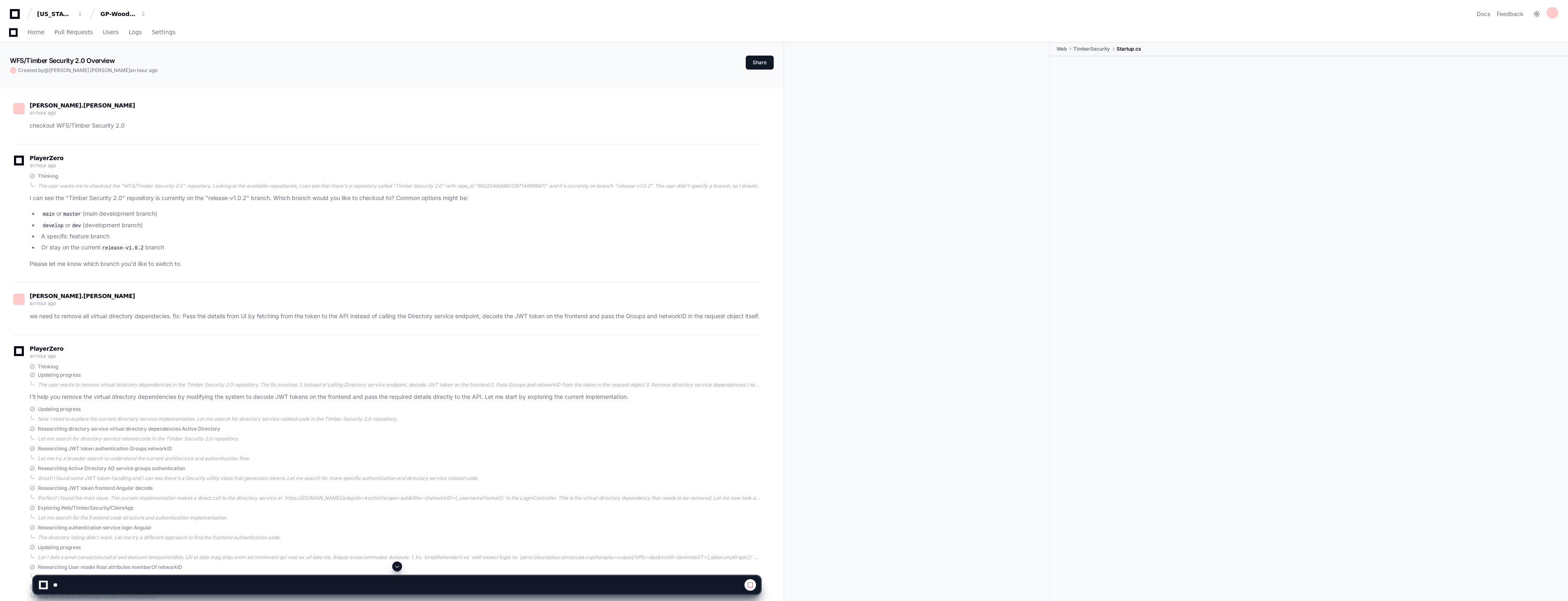
click at [398, 568] on span at bounding box center [397, 566] width 7 height 7
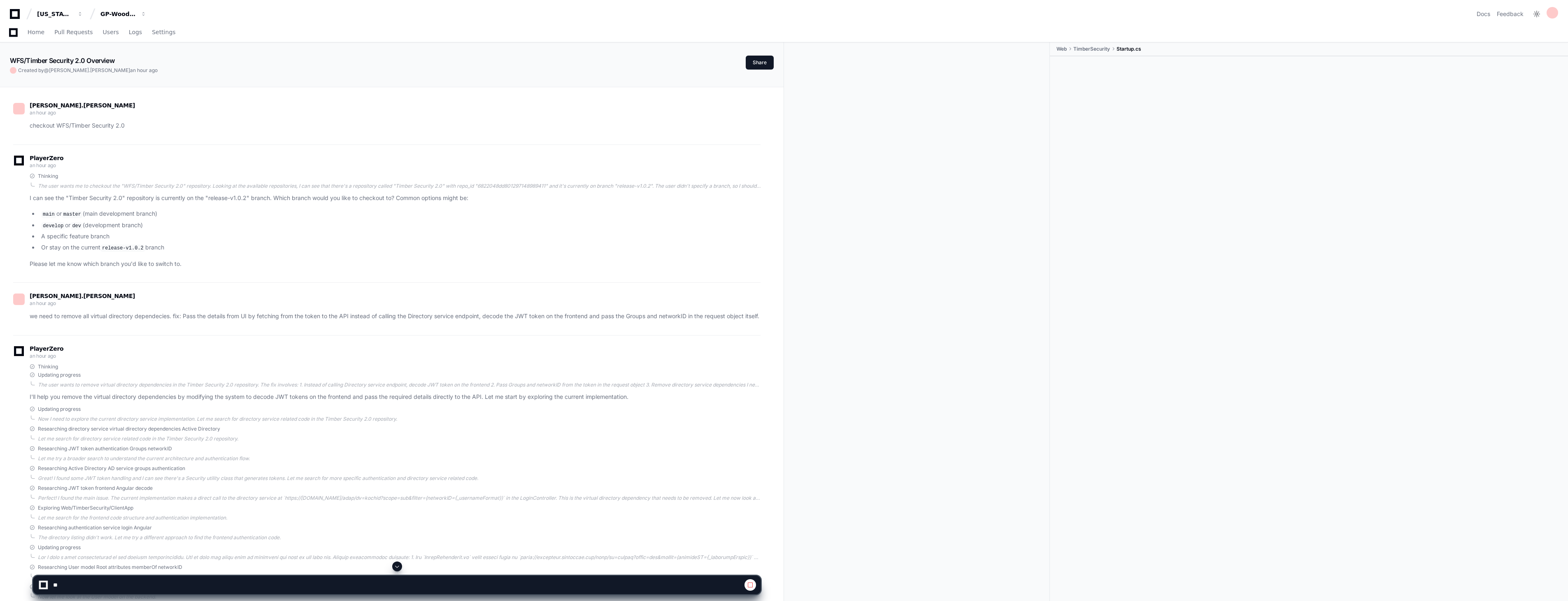
click at [398, 568] on span at bounding box center [397, 566] width 7 height 7
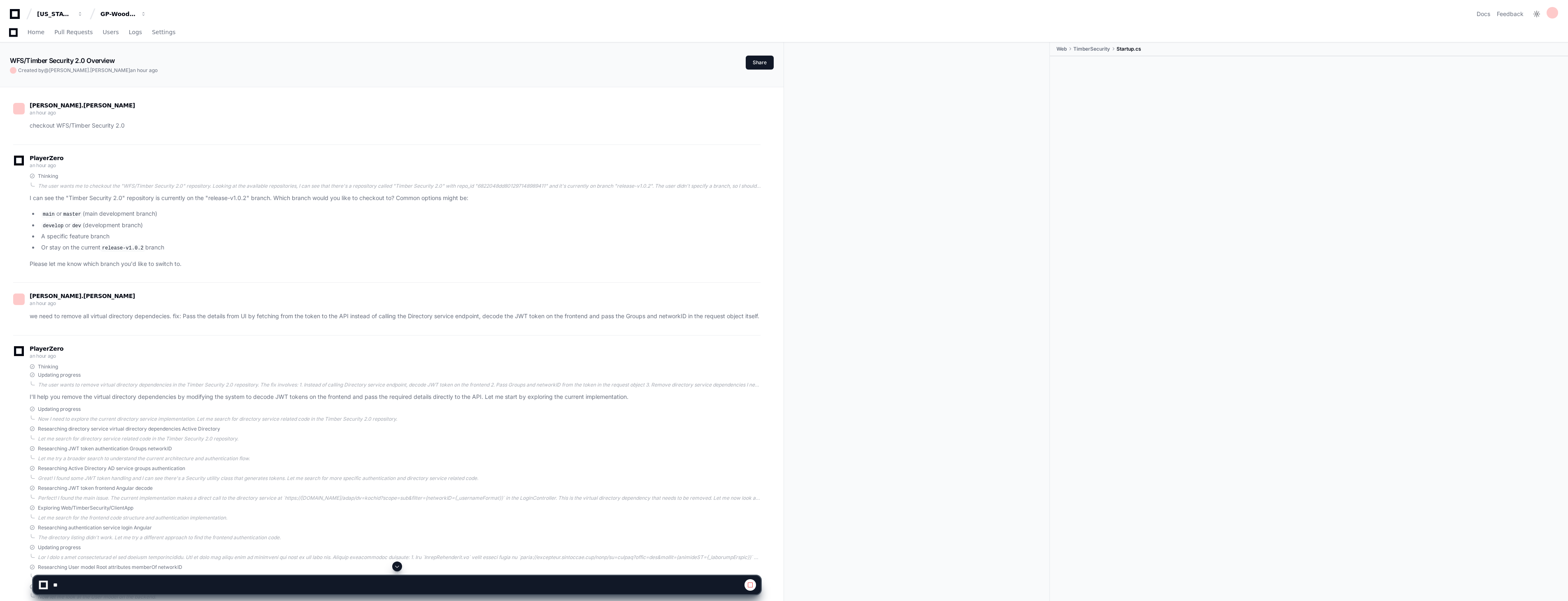
click at [398, 568] on span at bounding box center [397, 566] width 7 height 7
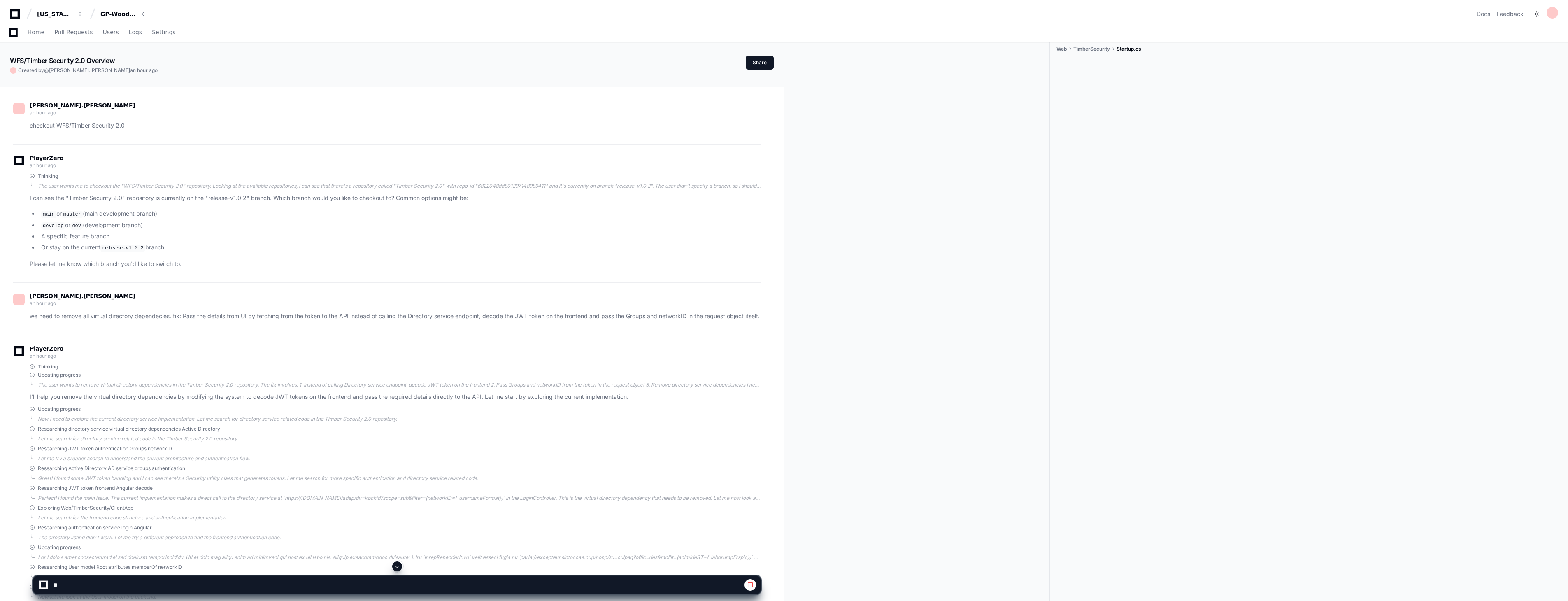
click at [398, 568] on span at bounding box center [397, 566] width 7 height 7
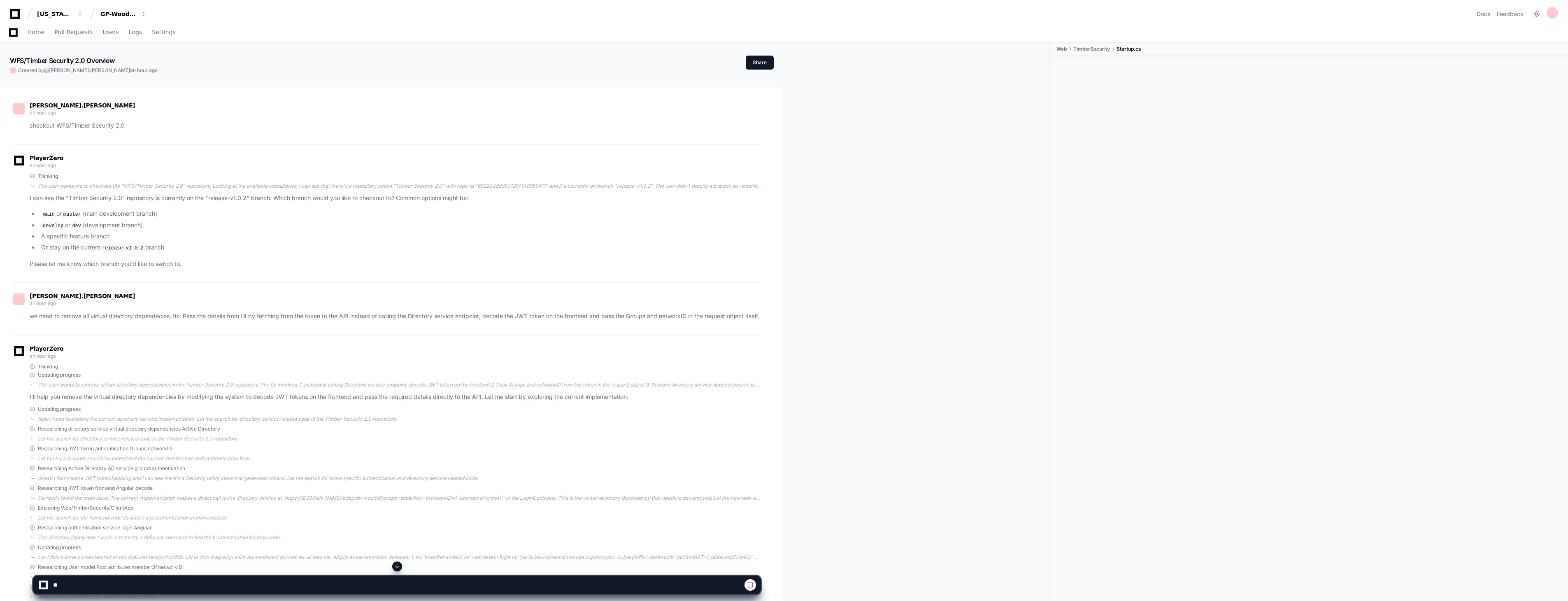
click at [398, 568] on span at bounding box center [397, 566] width 7 height 7
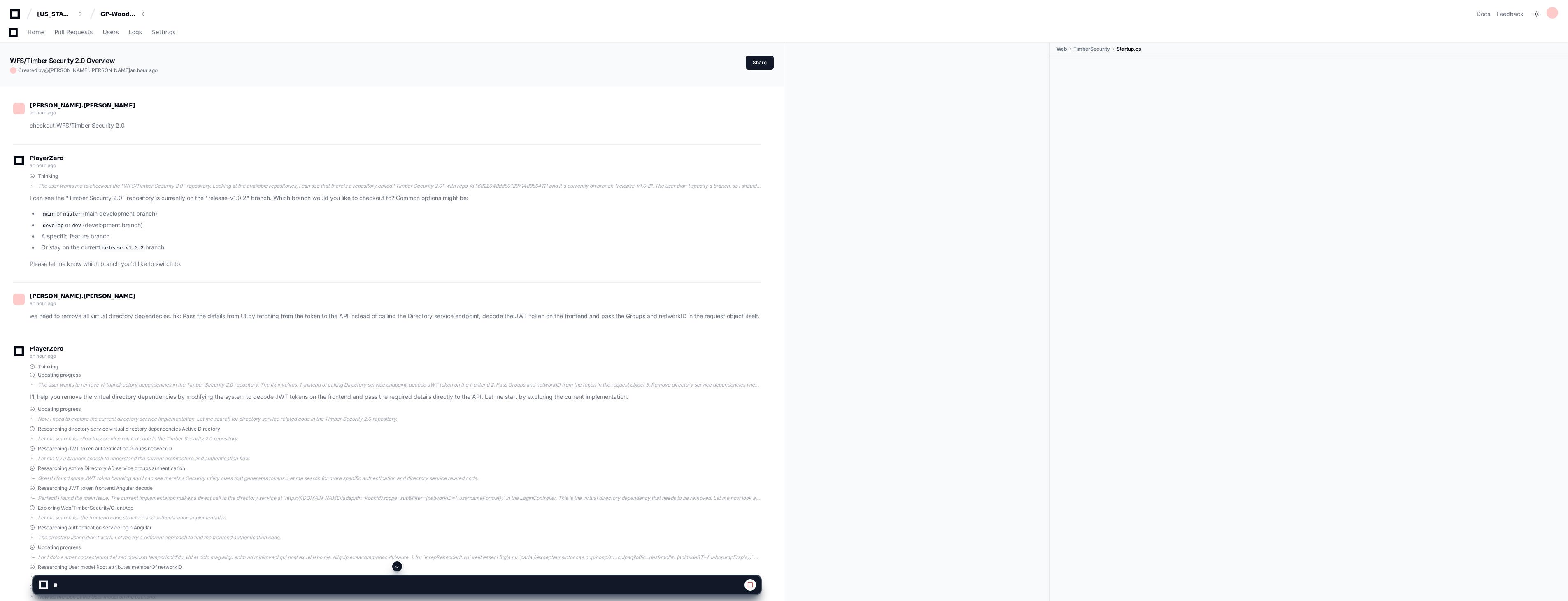
click at [398, 568] on span at bounding box center [397, 566] width 7 height 7
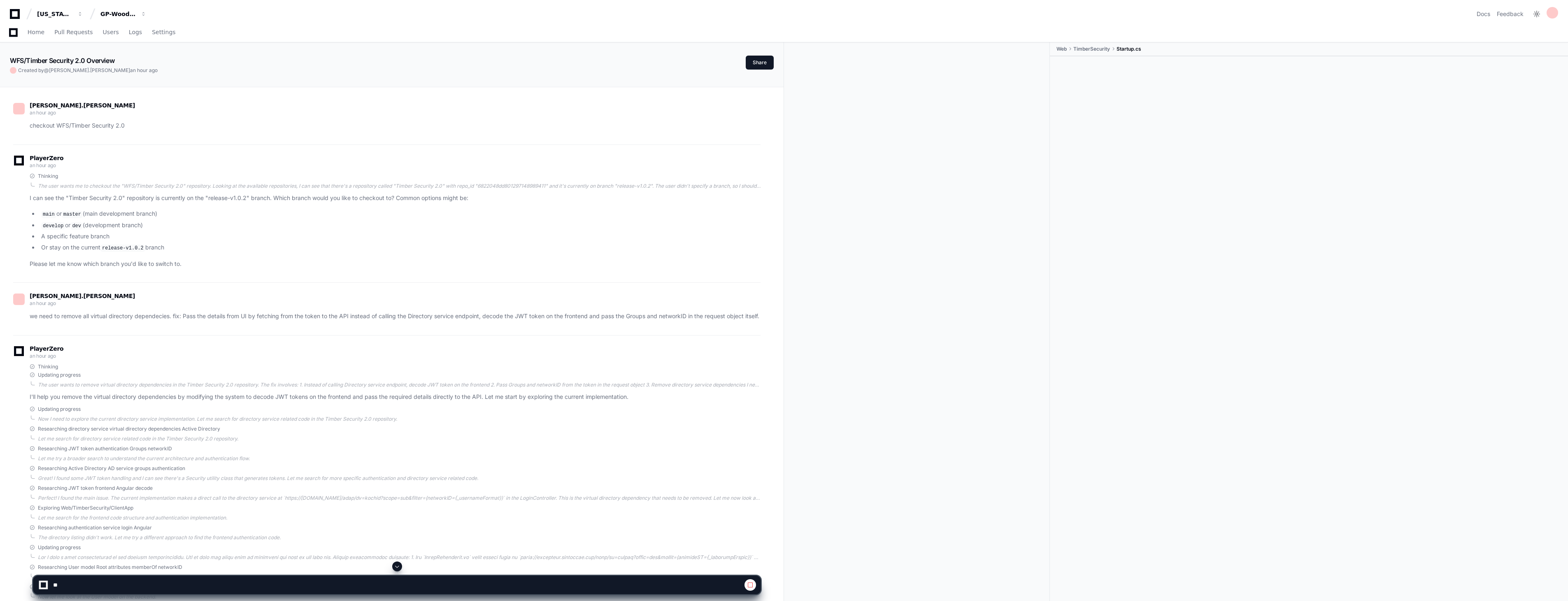
click at [398, 568] on span at bounding box center [397, 566] width 7 height 7
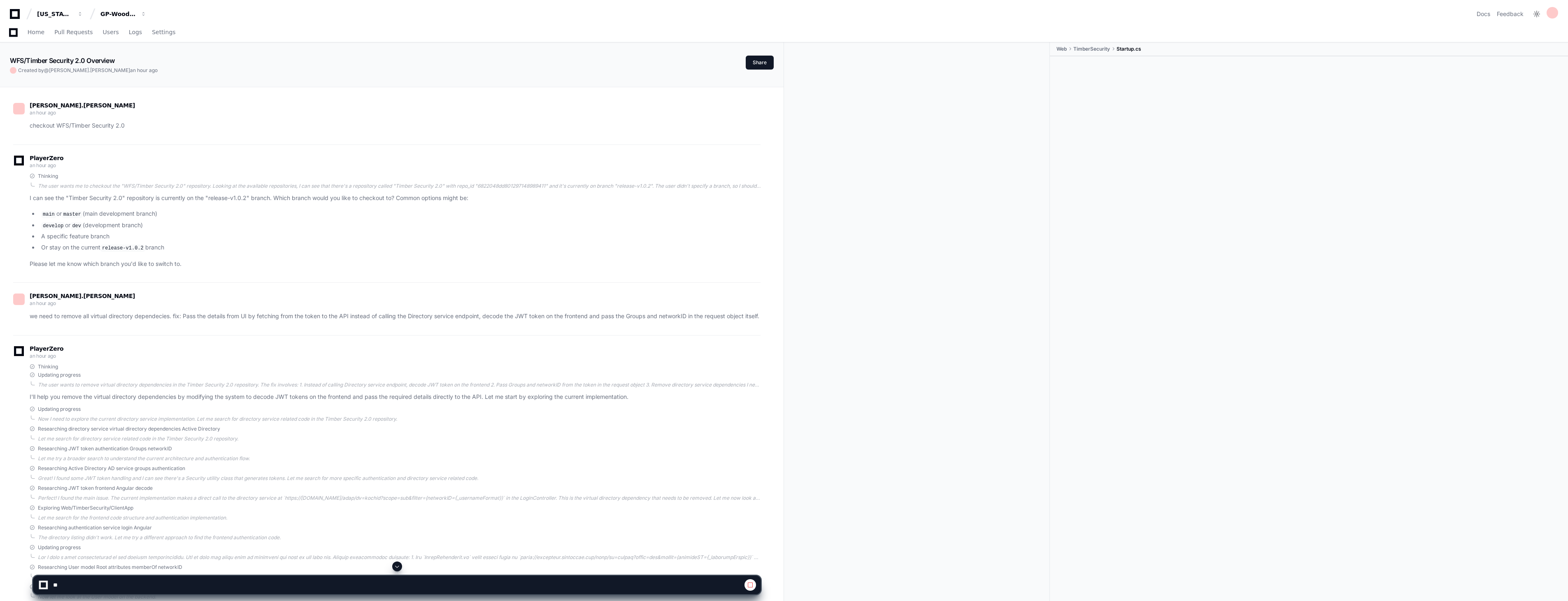
click at [398, 568] on span at bounding box center [397, 566] width 7 height 7
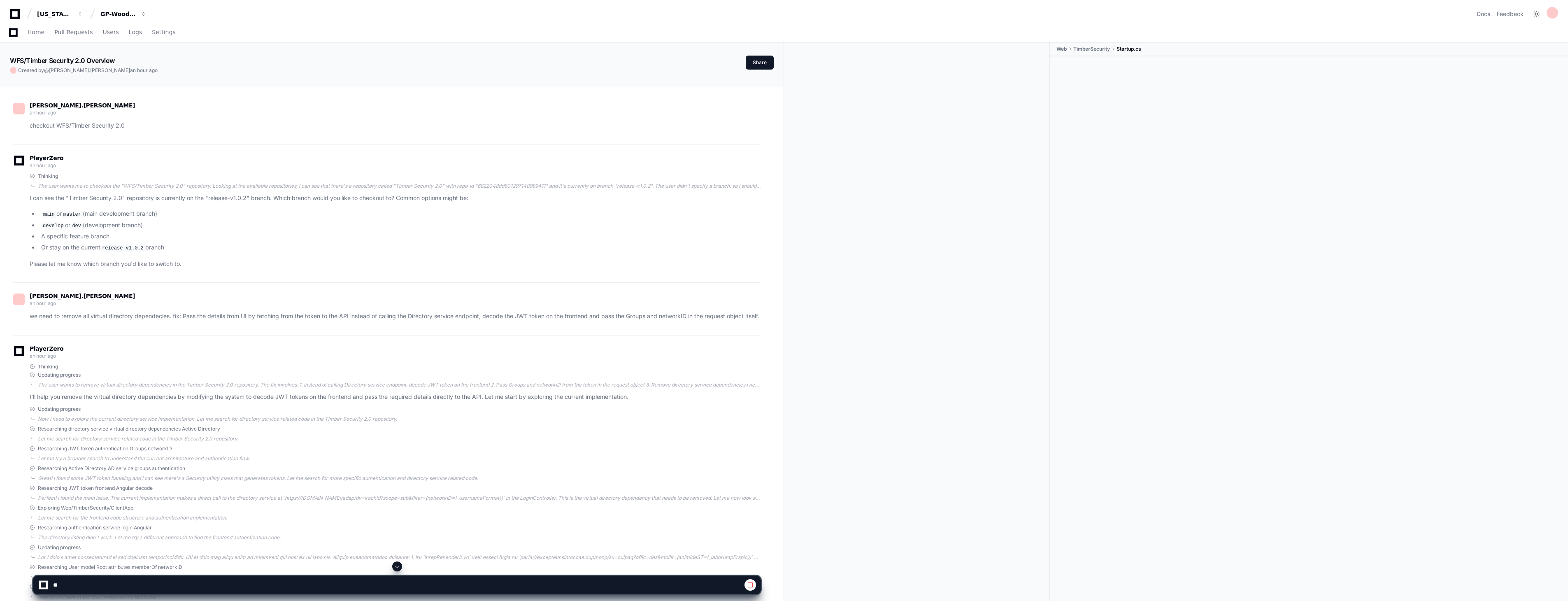
click at [398, 568] on span at bounding box center [397, 566] width 7 height 7
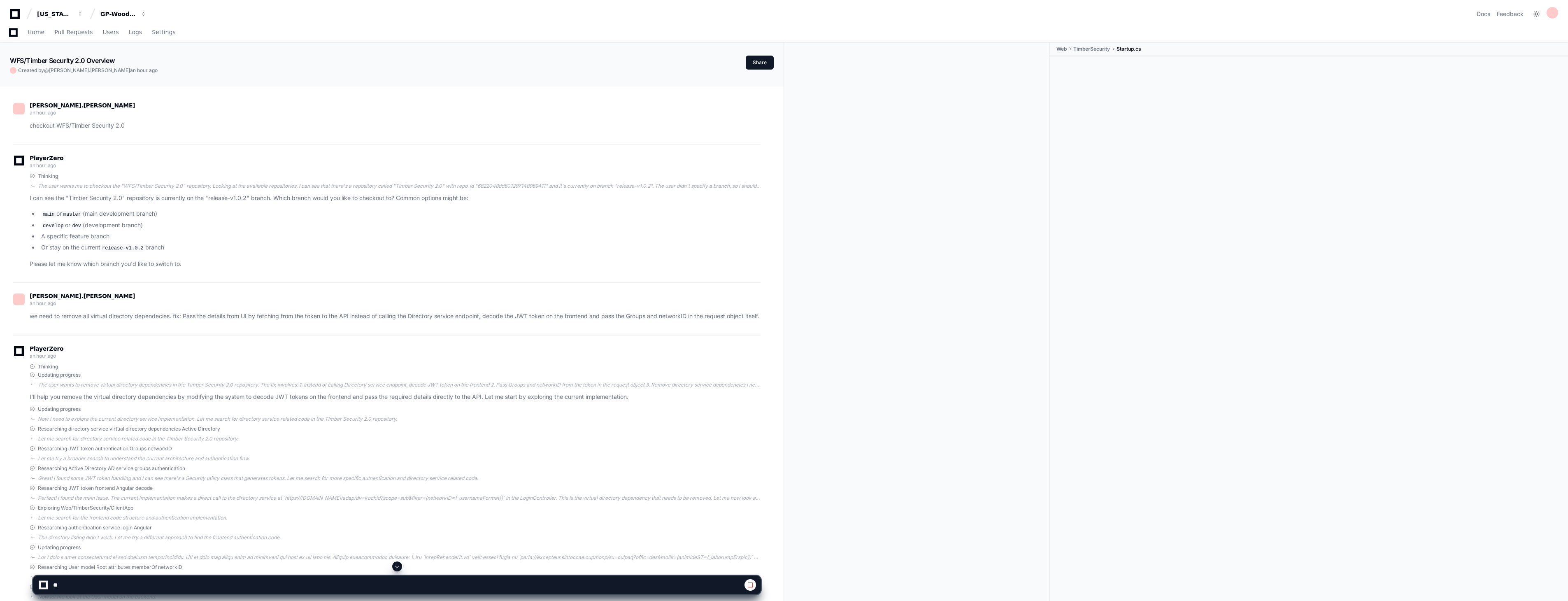
click at [398, 568] on span at bounding box center [397, 566] width 7 height 7
click at [398, 567] on span at bounding box center [397, 566] width 7 height 7
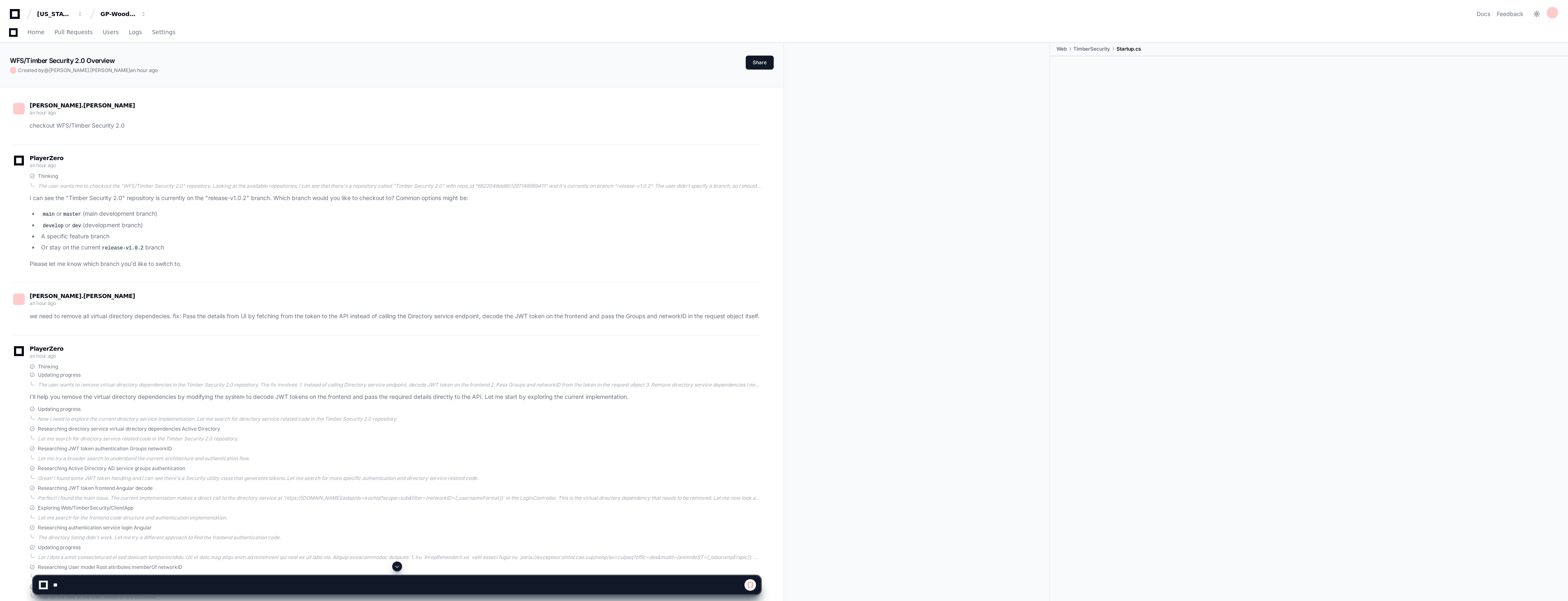
click at [398, 567] on span at bounding box center [397, 566] width 7 height 7
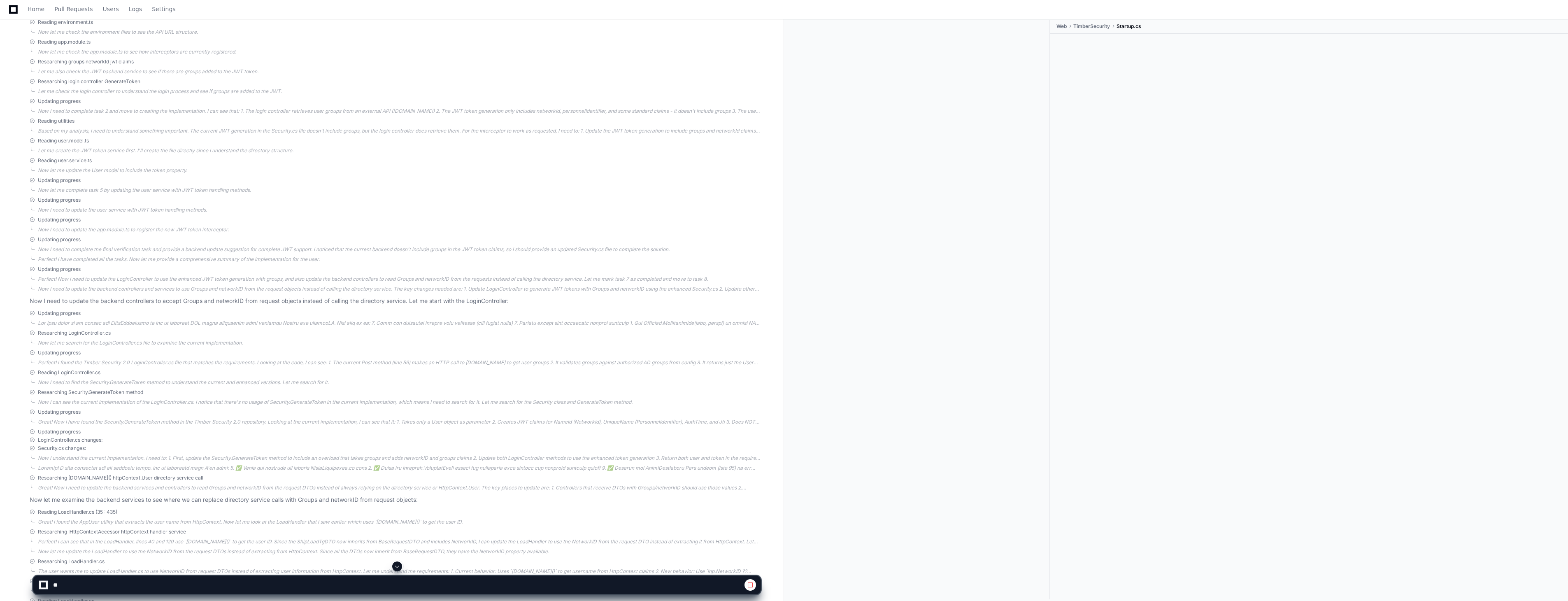
click at [400, 566] on button at bounding box center [397, 566] width 10 height 10
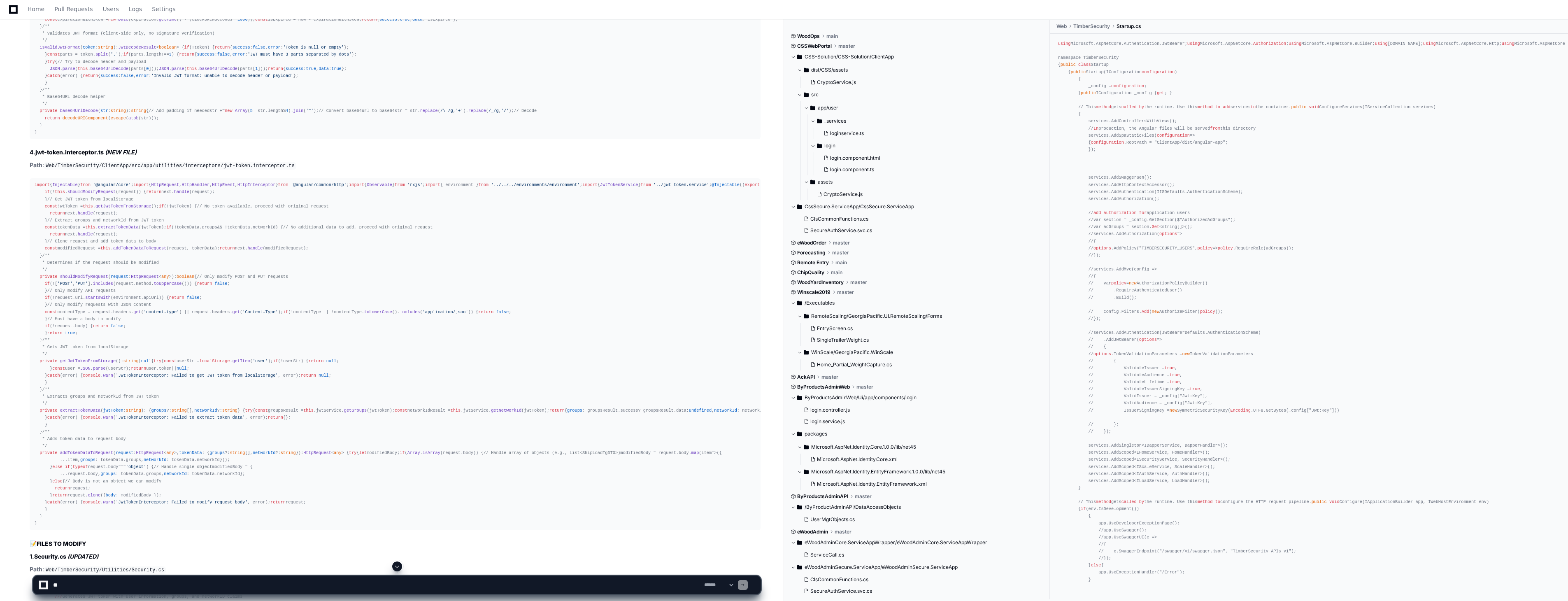
scroll to position [6246, 0]
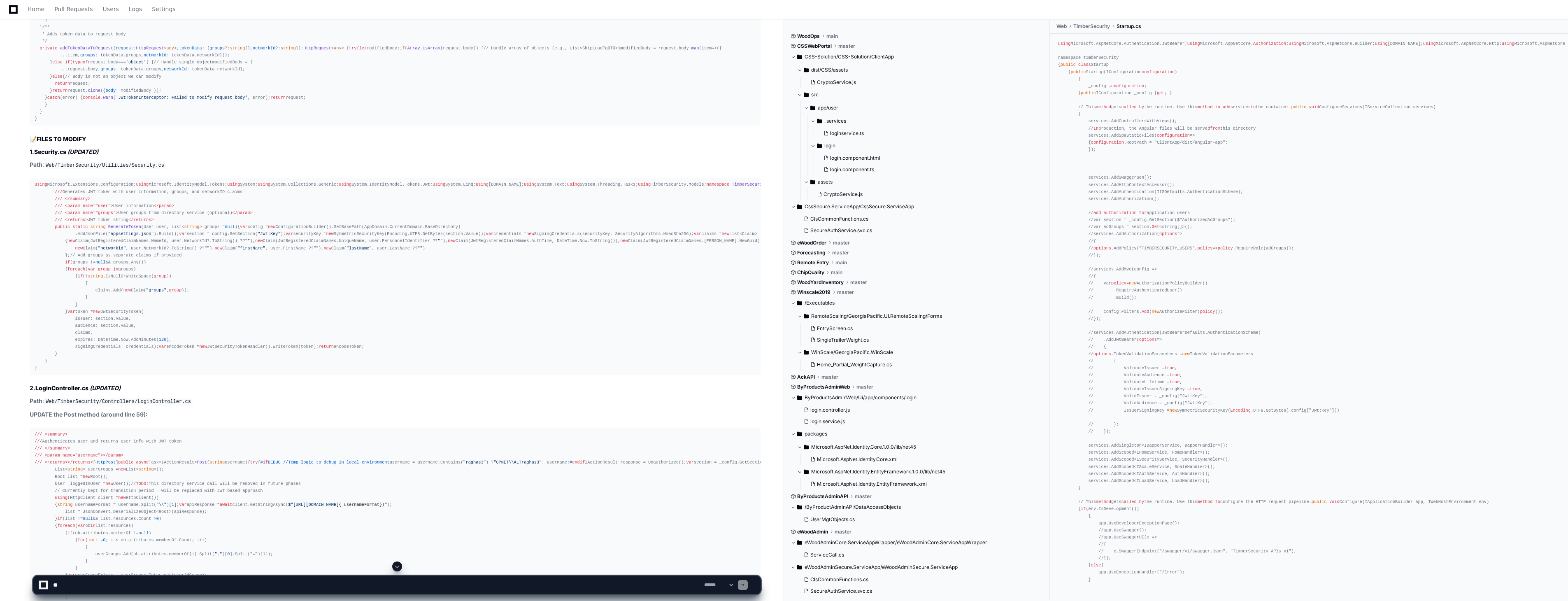
click at [399, 568] on span at bounding box center [397, 566] width 7 height 7
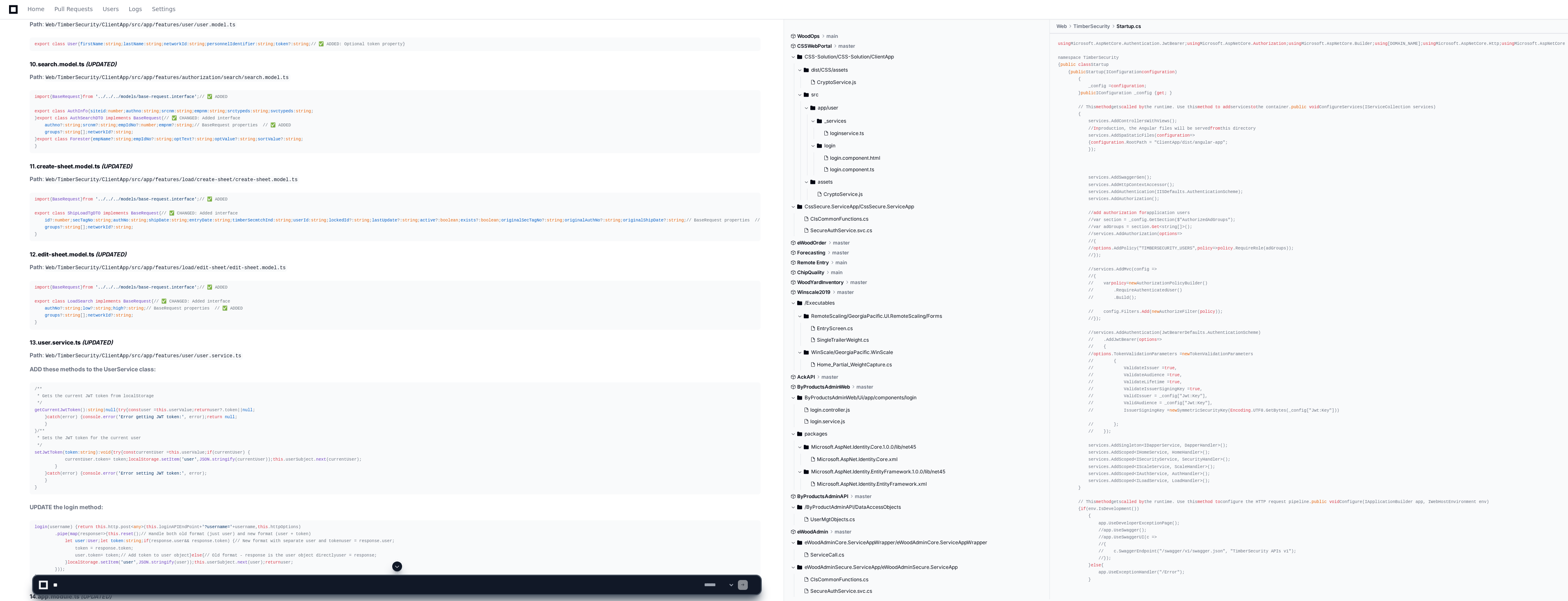
scroll to position [8084, 0]
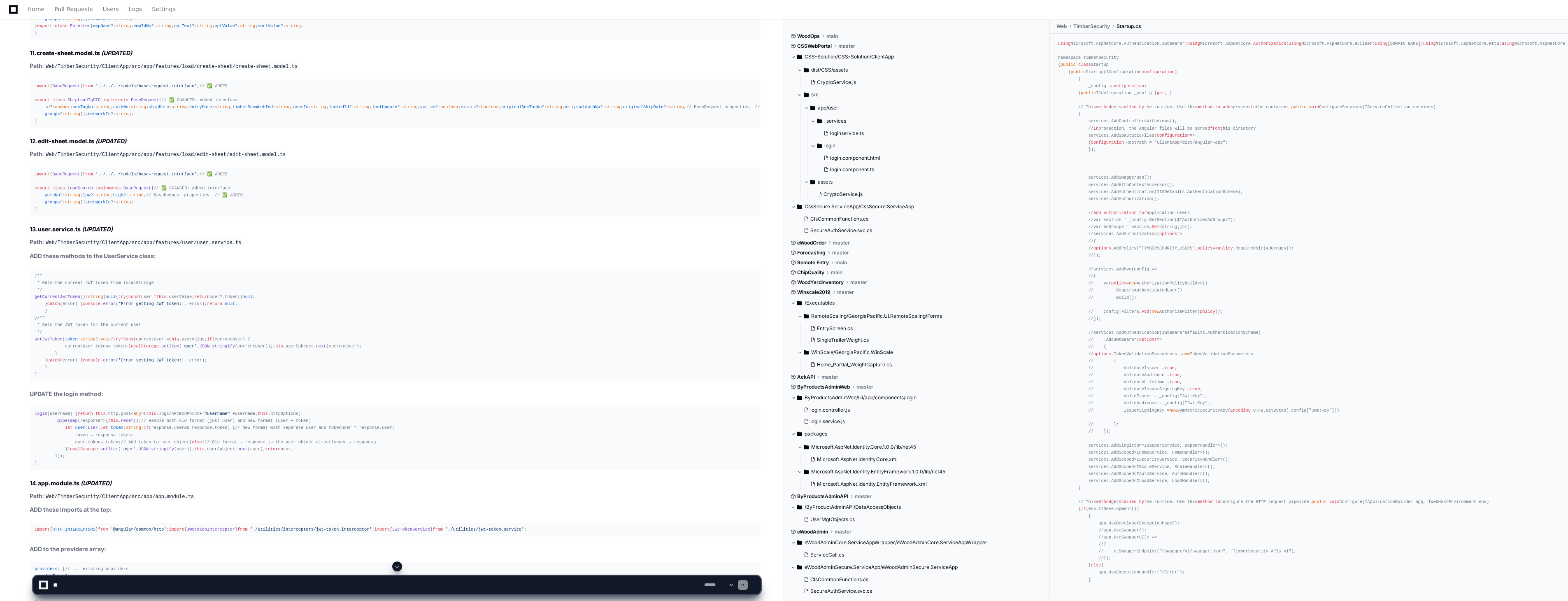
click at [371, 582] on textarea at bounding box center [376, 584] width 651 height 18
paste textarea "**********"
type textarea "**********"
click at [399, 565] on span at bounding box center [397, 566] width 7 height 7
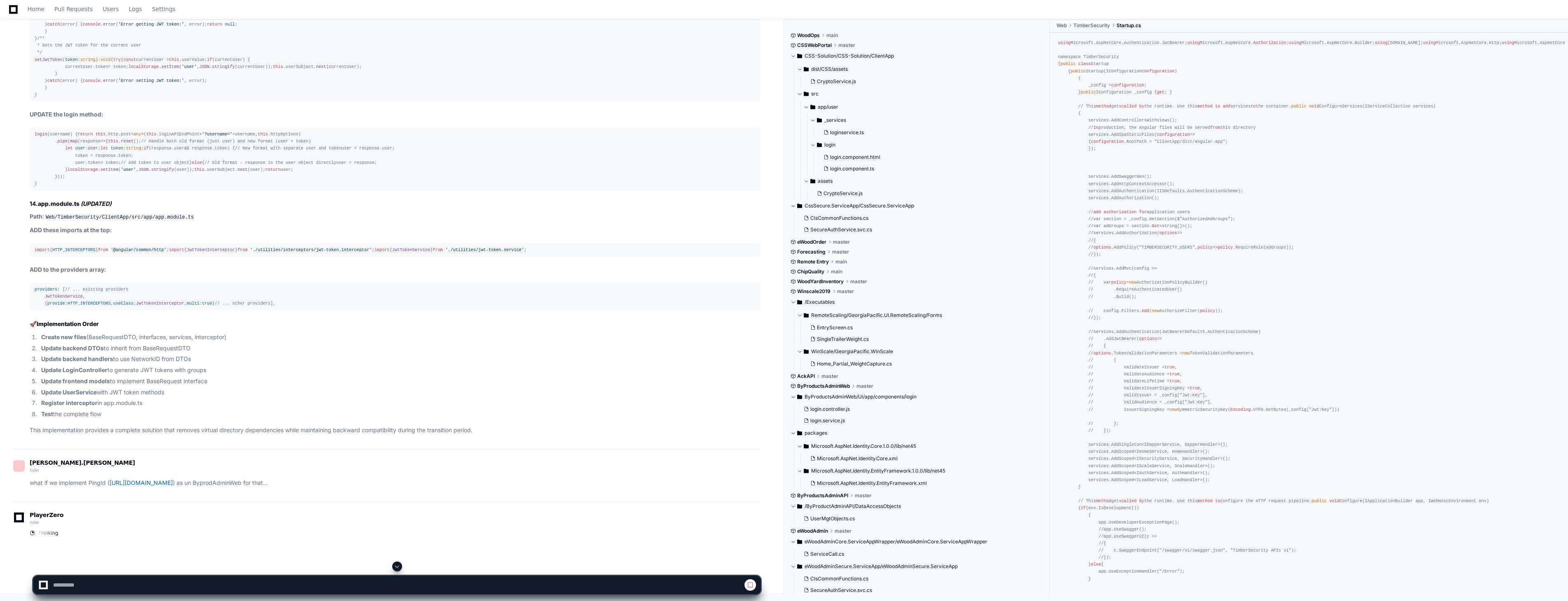
scroll to position [11889, 0]
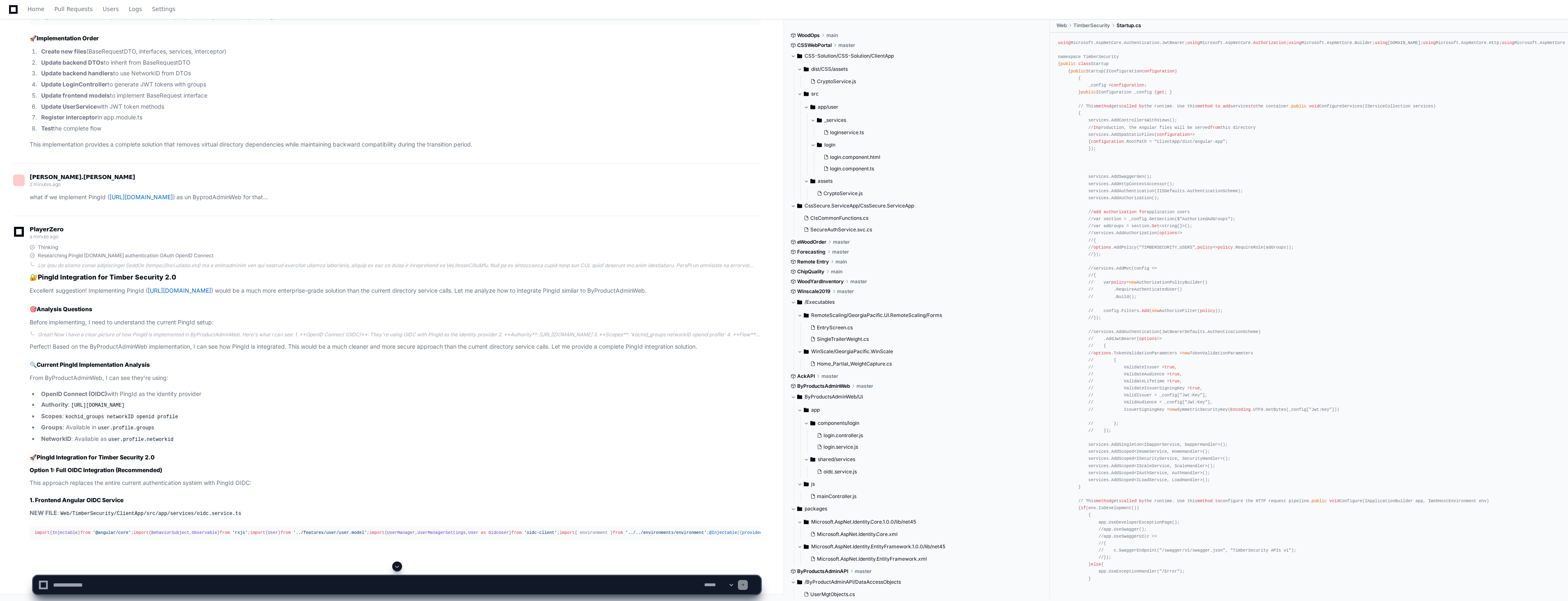
click at [387, 581] on textarea at bounding box center [376, 584] width 651 height 18
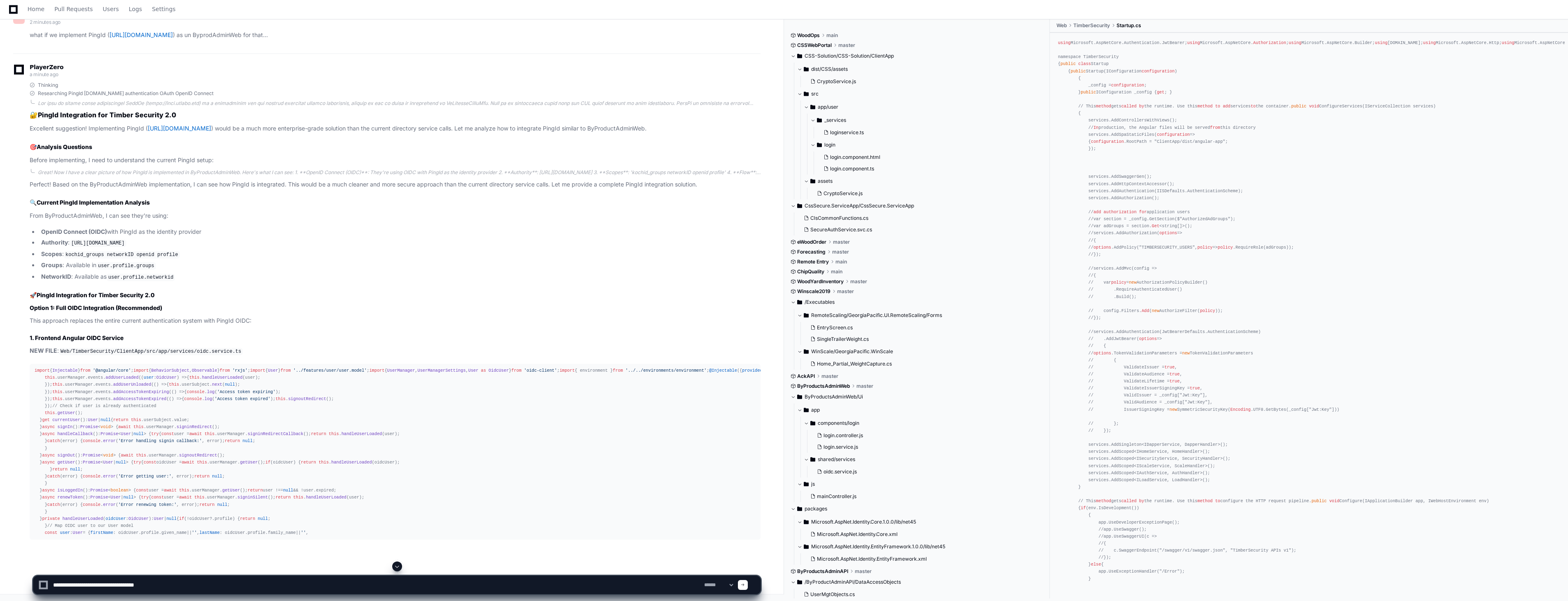
type textarea "**********"
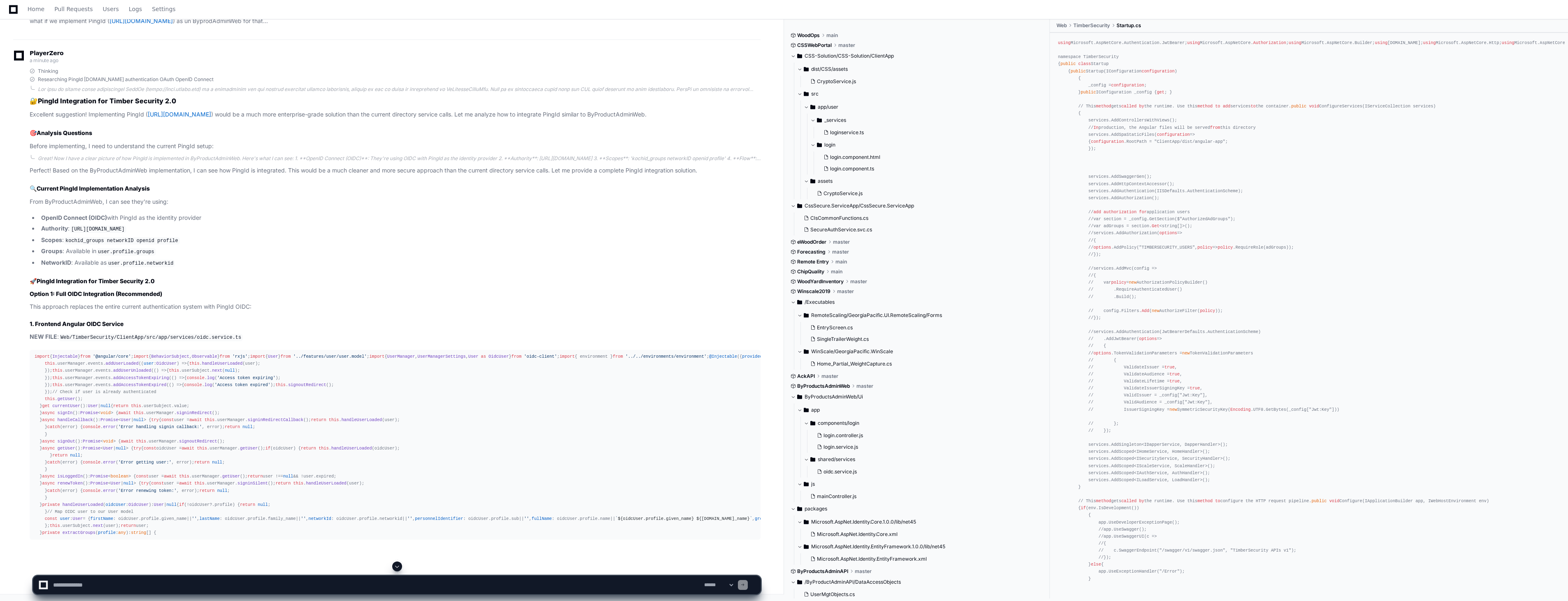
click at [400, 566] on span at bounding box center [397, 566] width 7 height 7
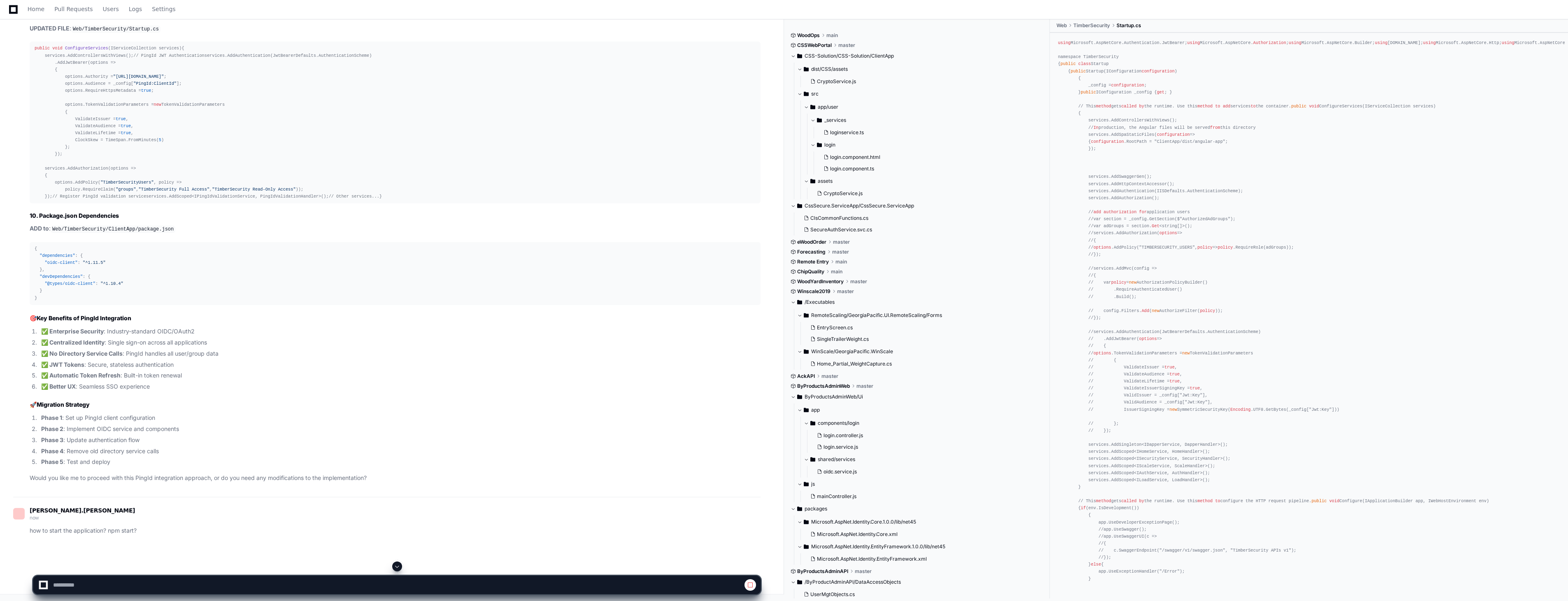
scroll to position [13345, 0]
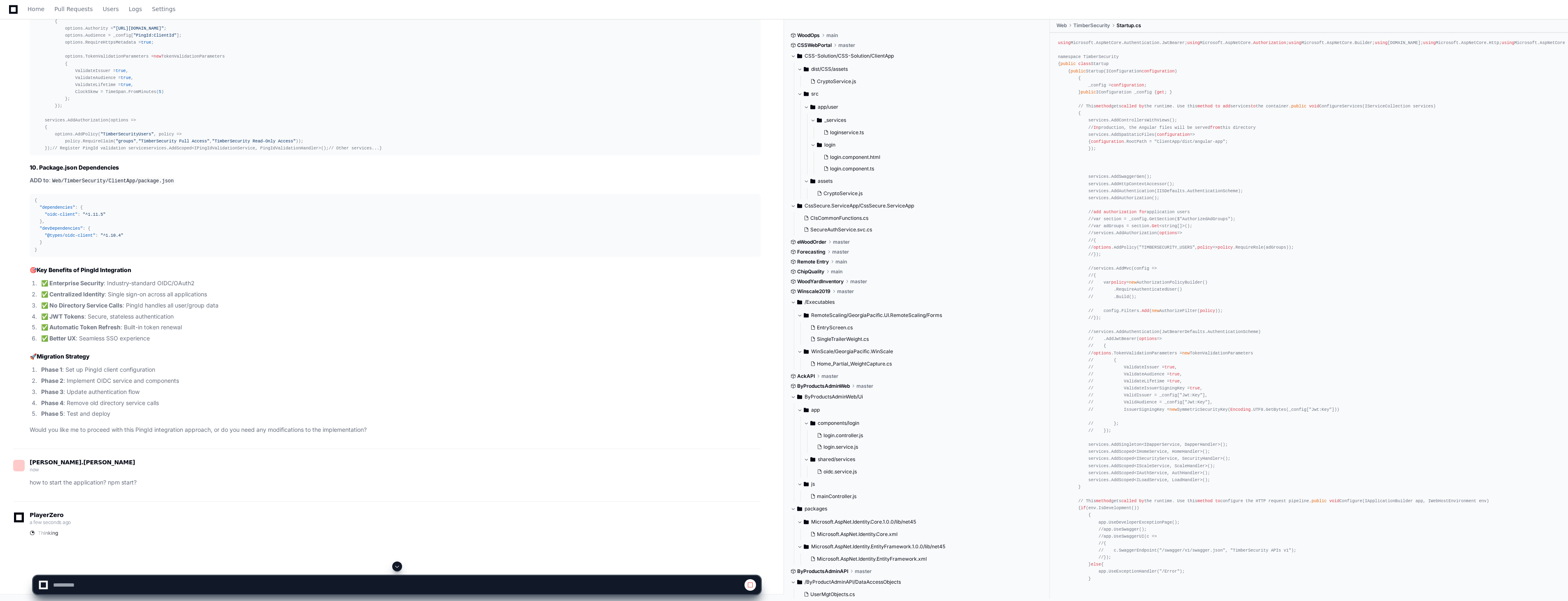
click at [399, 564] on span at bounding box center [397, 566] width 7 height 7
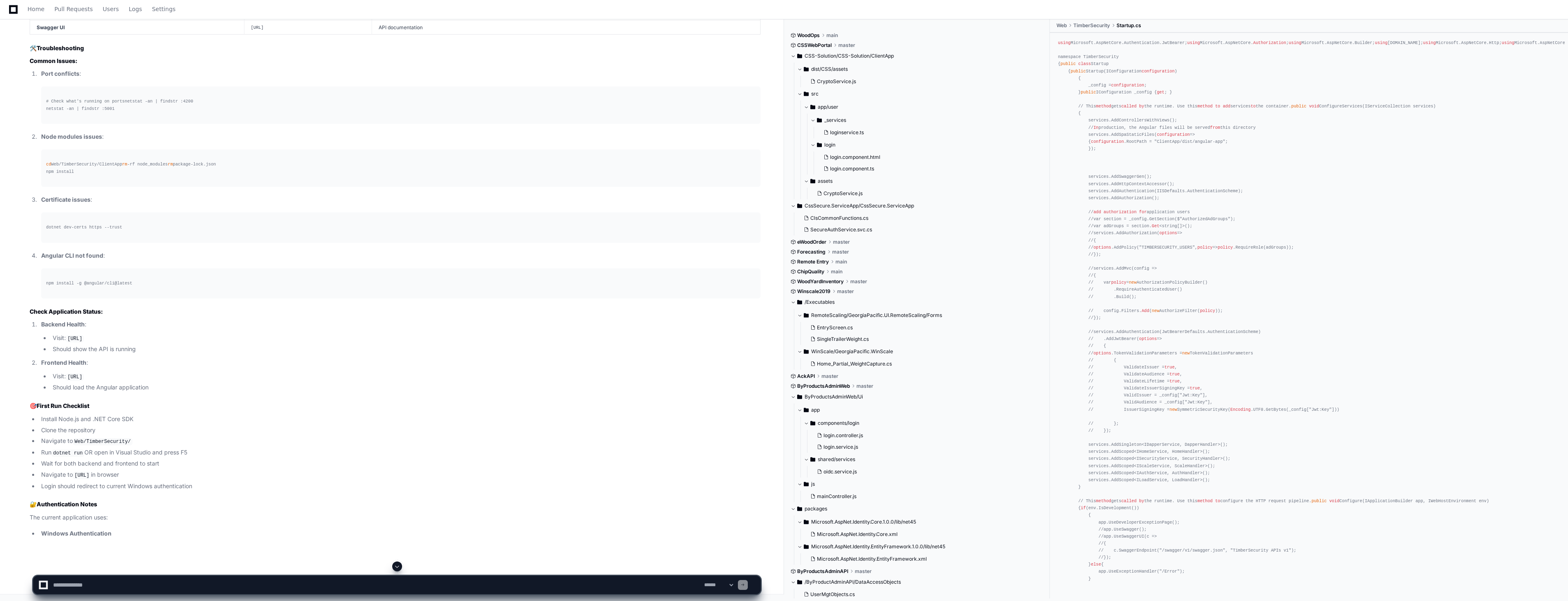
scroll to position [17535, 0]
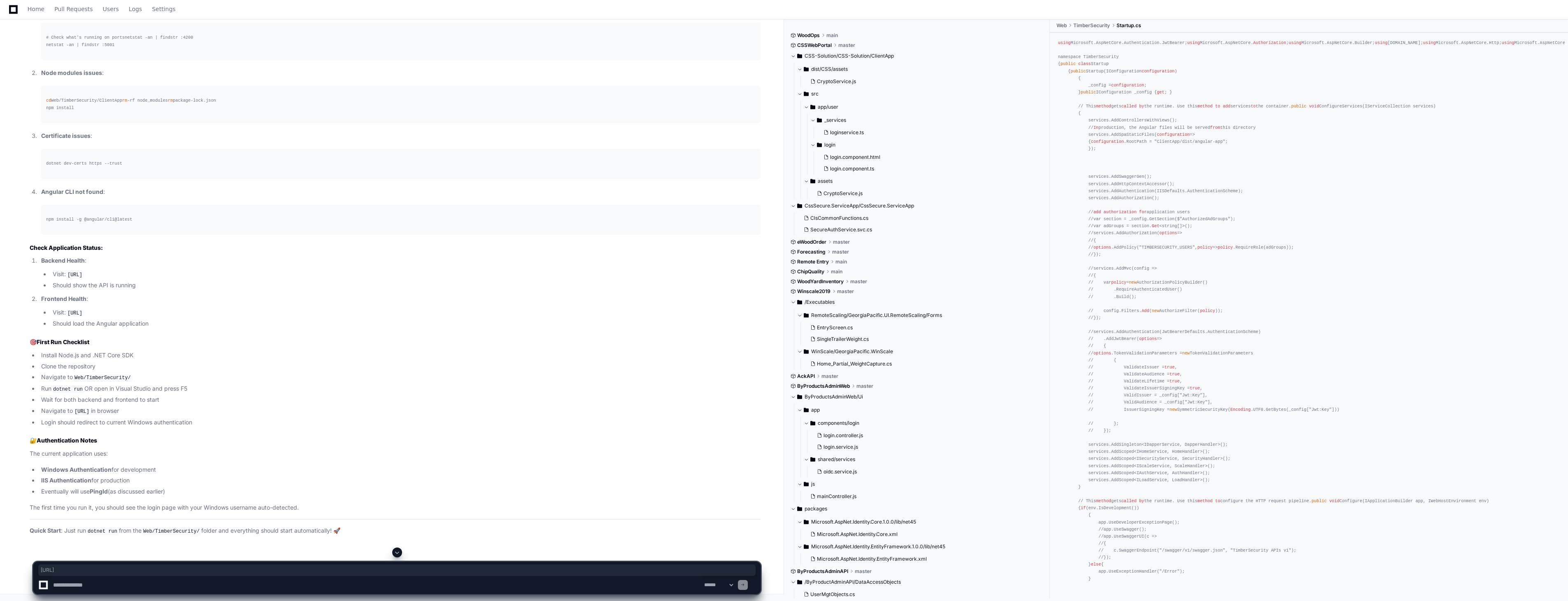
drag, startPoint x: 243, startPoint y: 326, endPoint x: 191, endPoint y: 326, distance: 52.0
copy code "http://localhost:4200"
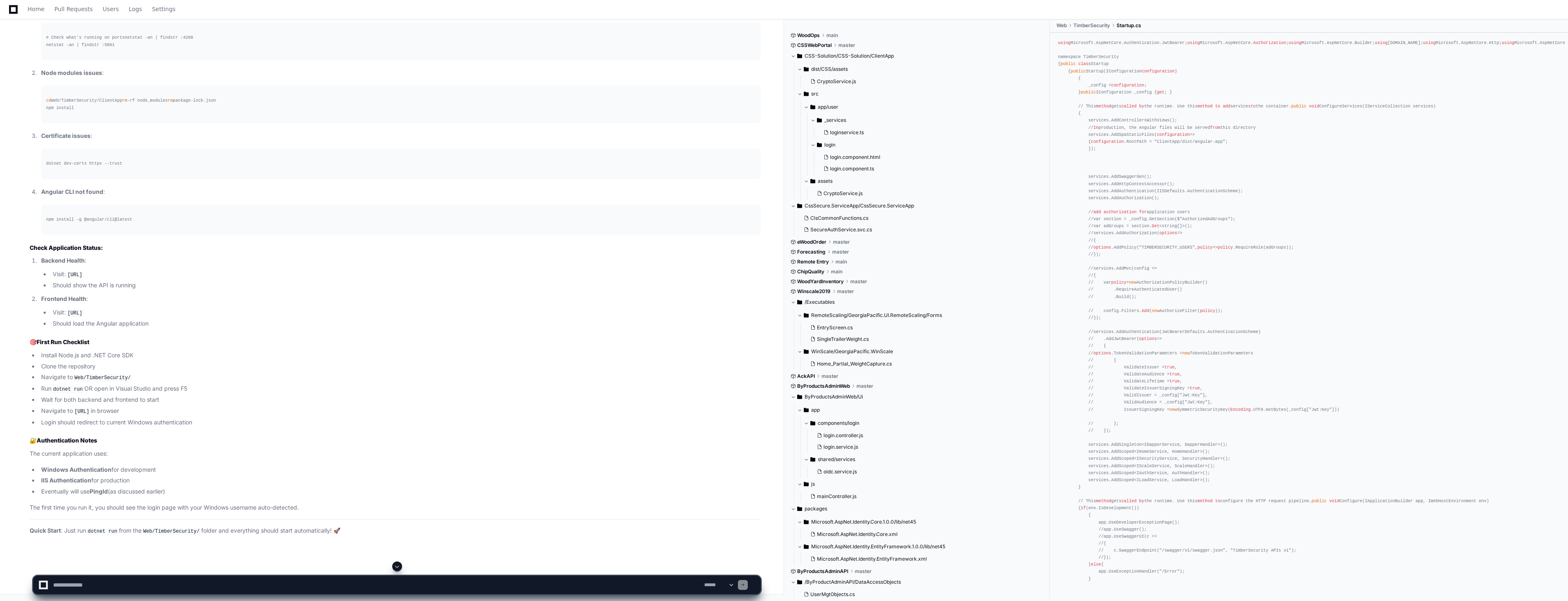
click at [453, 123] on pre "cd Web/TimberSecurity/ClientApp rm -rf node_modules rm package-lock.json npm in…" at bounding box center [401, 104] width 720 height 37
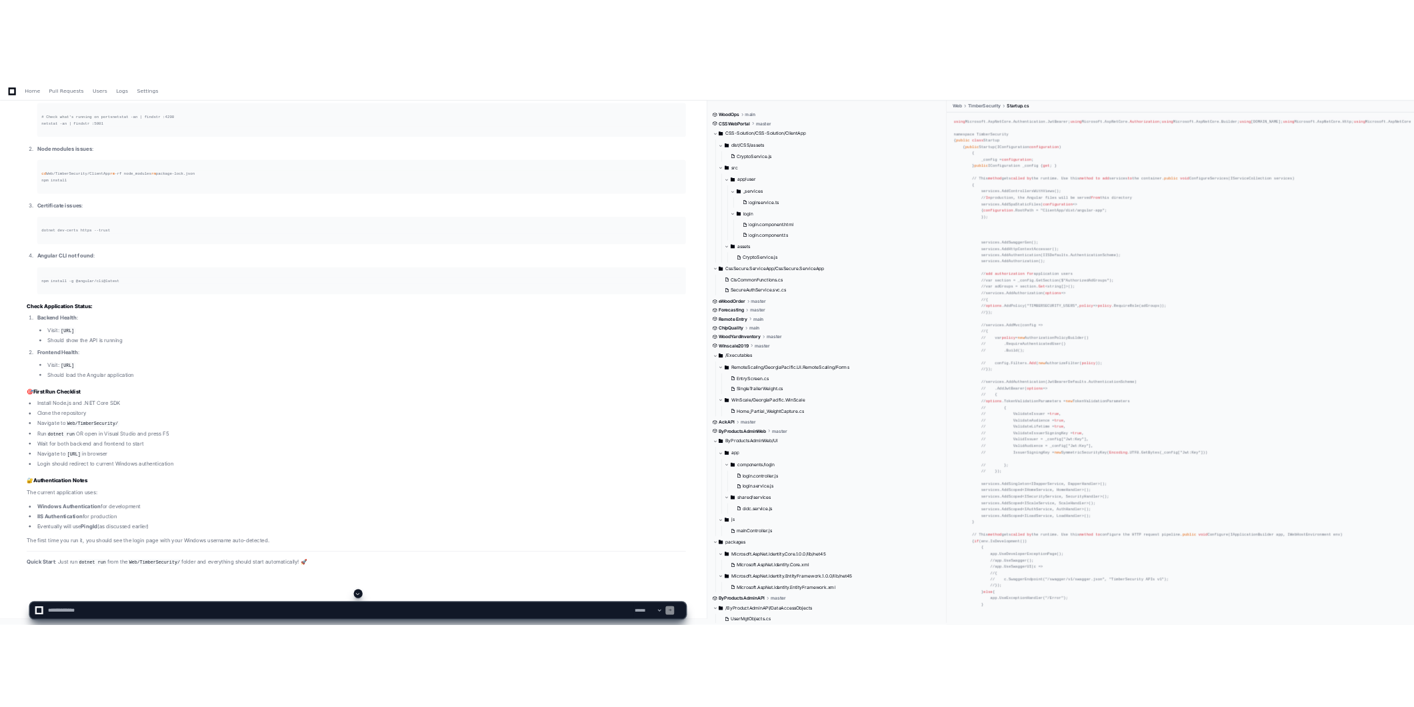
scroll to position [27447, 0]
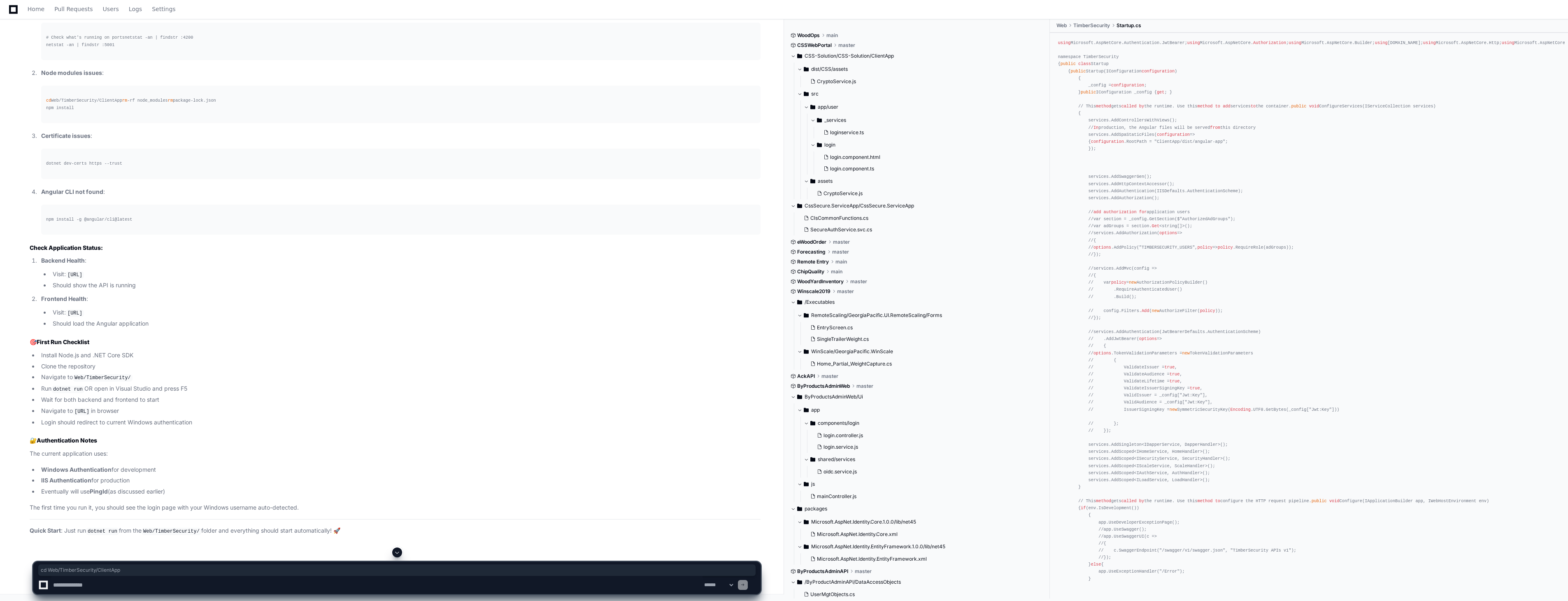
drag, startPoint x: 109, startPoint y: 429, endPoint x: 31, endPoint y: 428, distance: 78.0
copy div "cd Web/TimberSecurity/ClientApp"
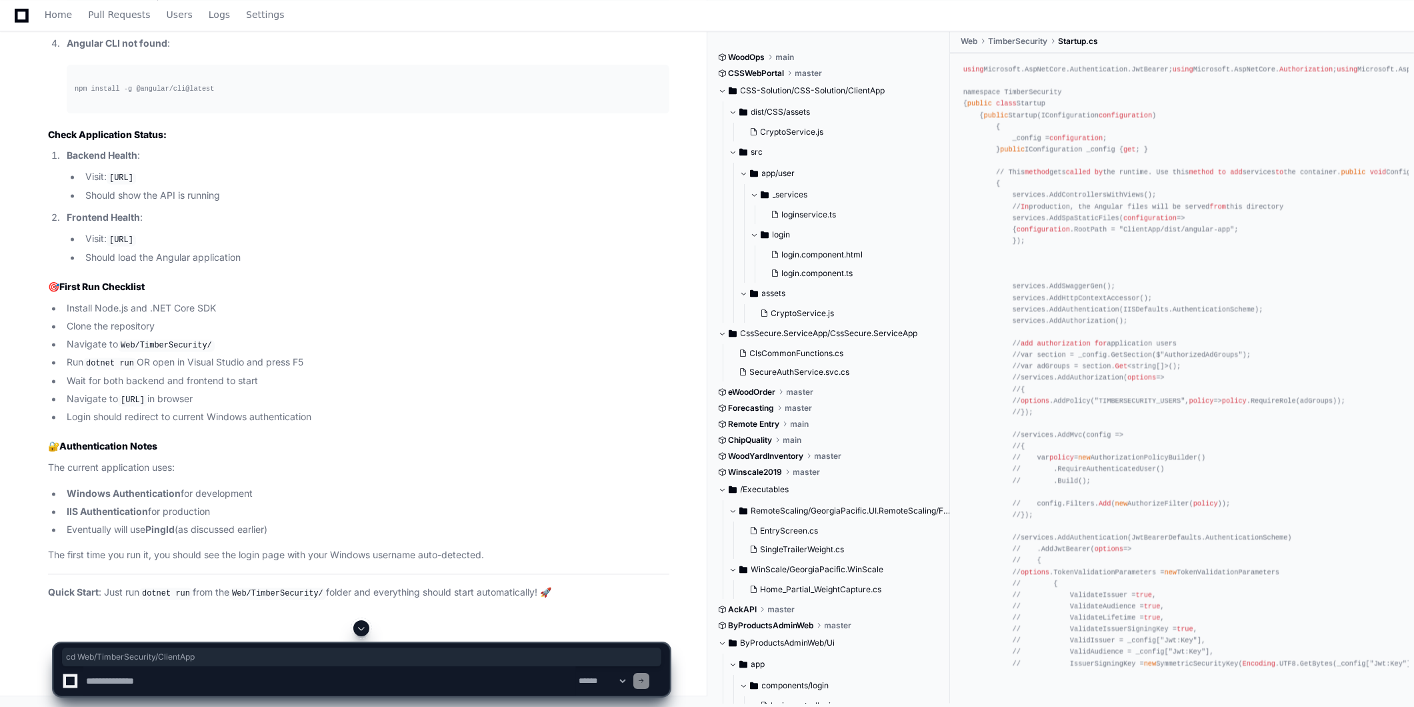
scroll to position [27817, 0]
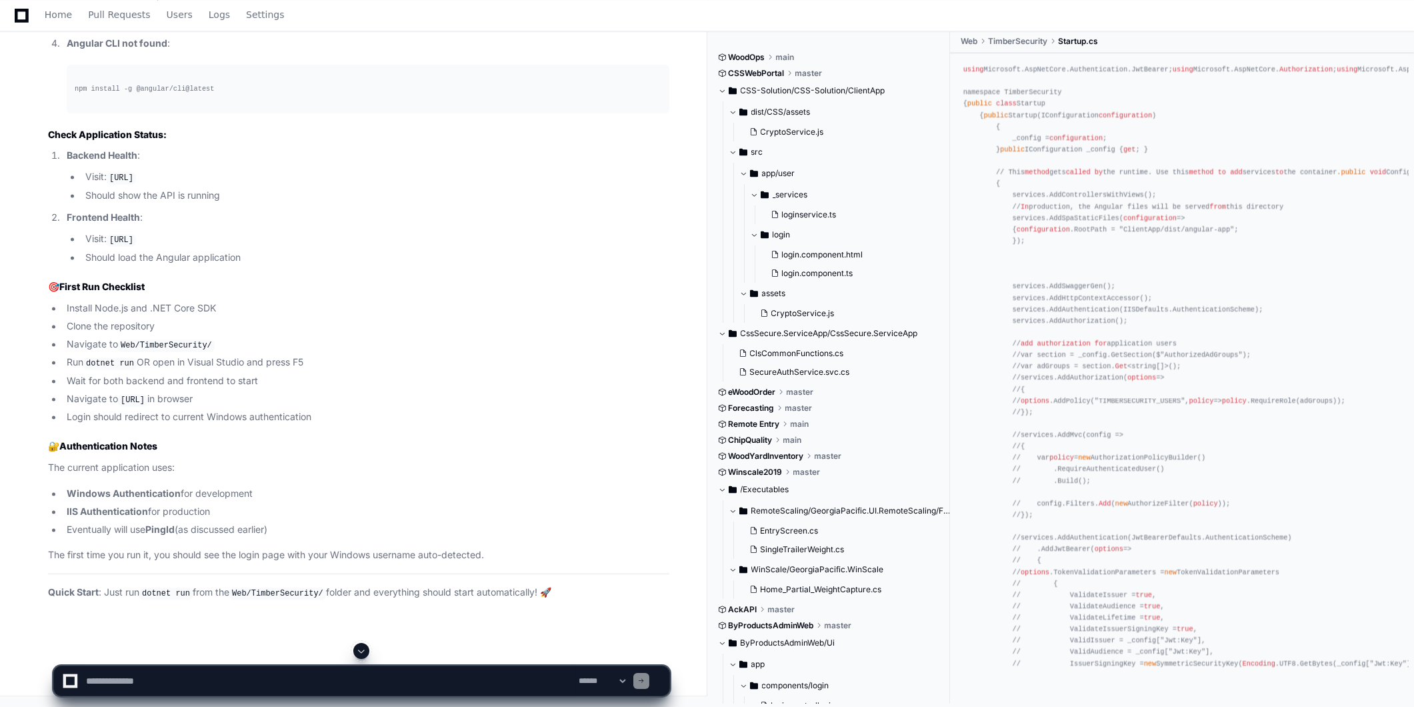
drag, startPoint x: 149, startPoint y: 395, endPoint x: 109, endPoint y: 395, distance: 40.0
click at [422, 683] on textarea at bounding box center [329, 680] width 493 height 29
paste textarea "**********"
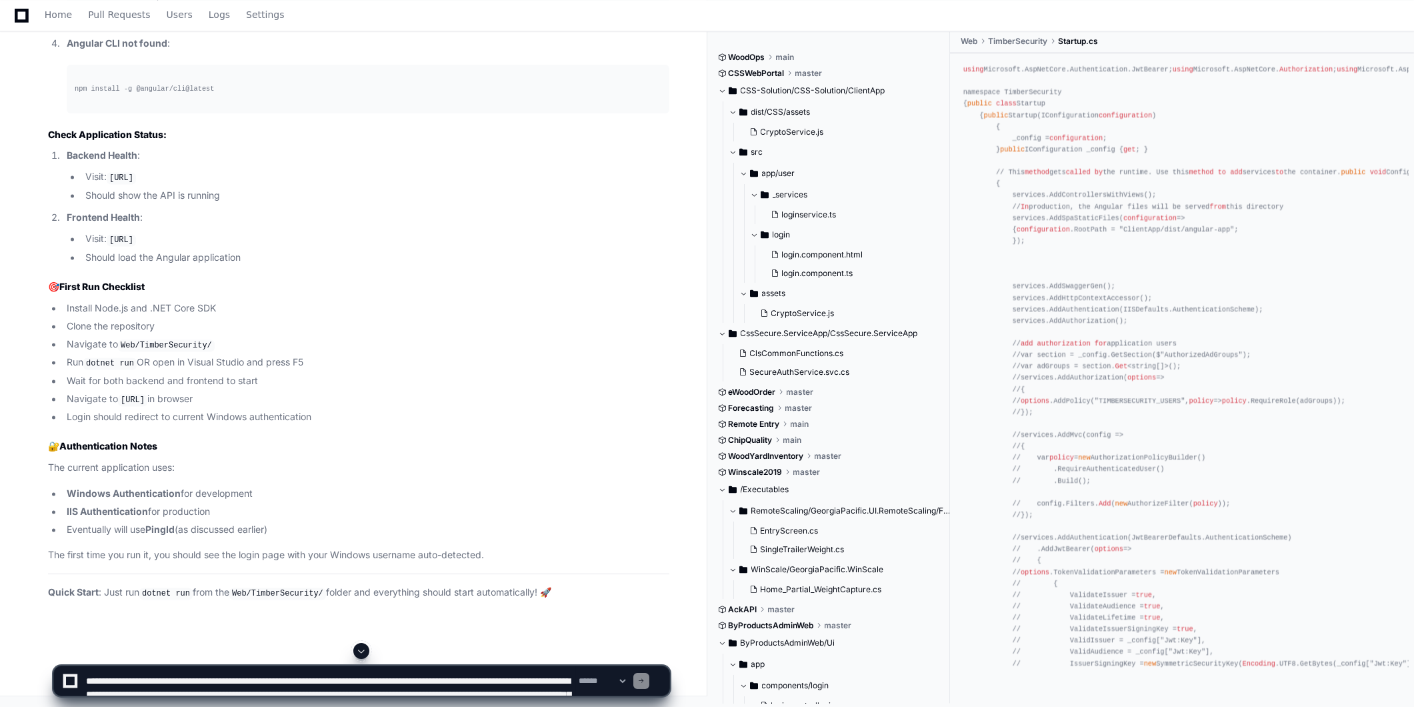
type textarea "**********"
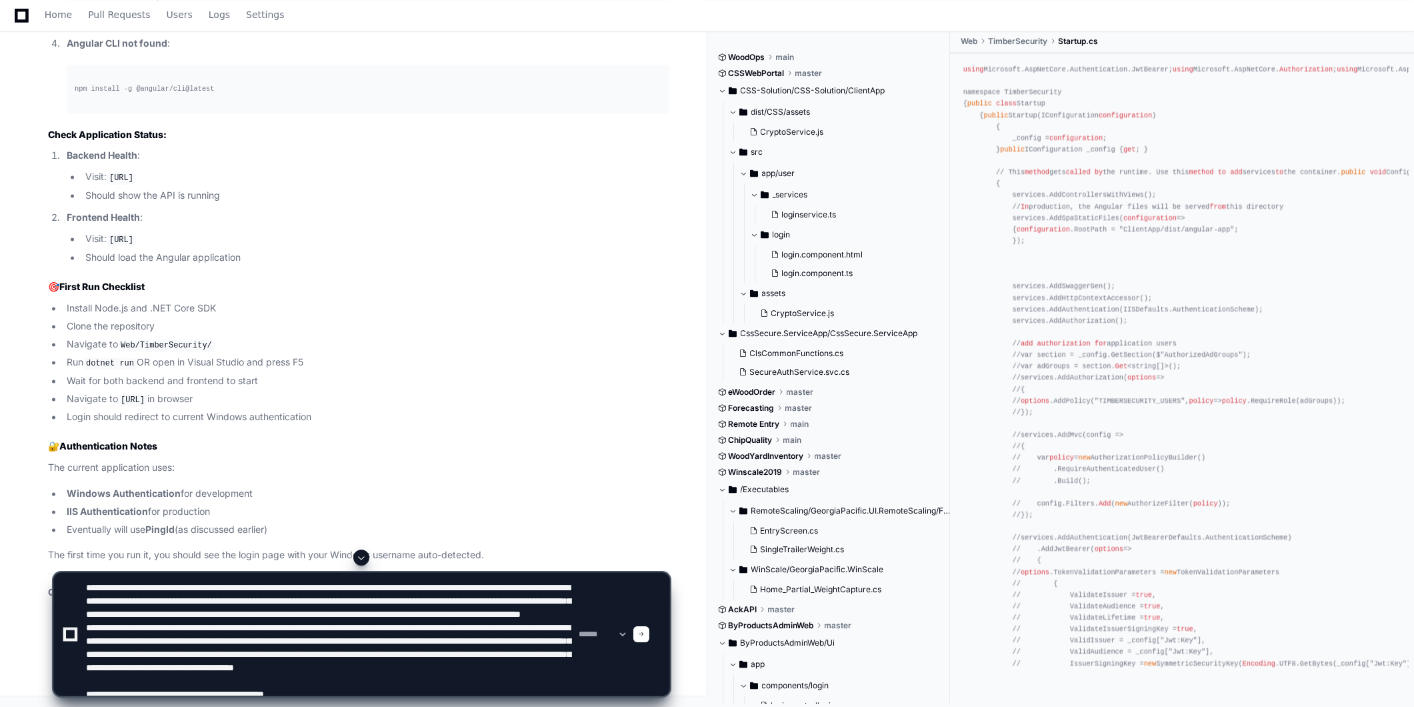
scroll to position [43, 0]
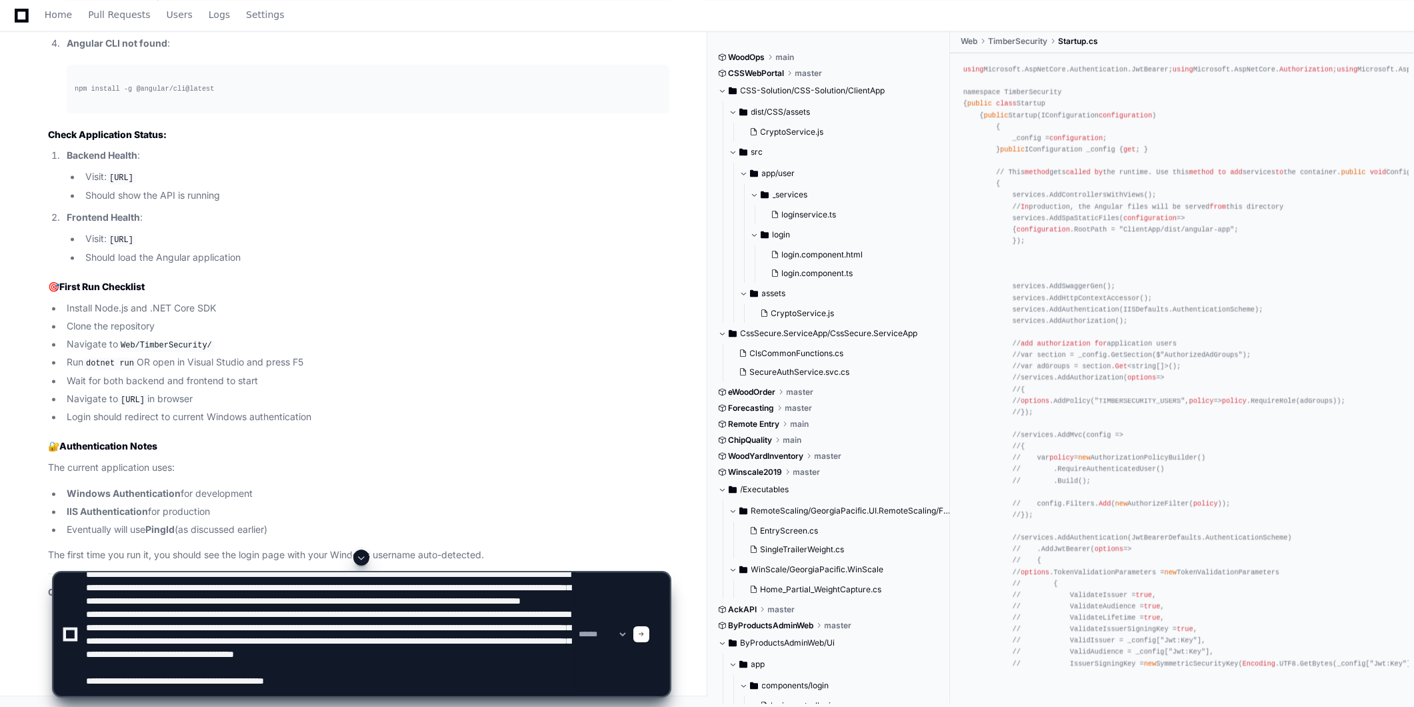
click at [645, 631] on span at bounding box center [641, 634] width 7 height 7
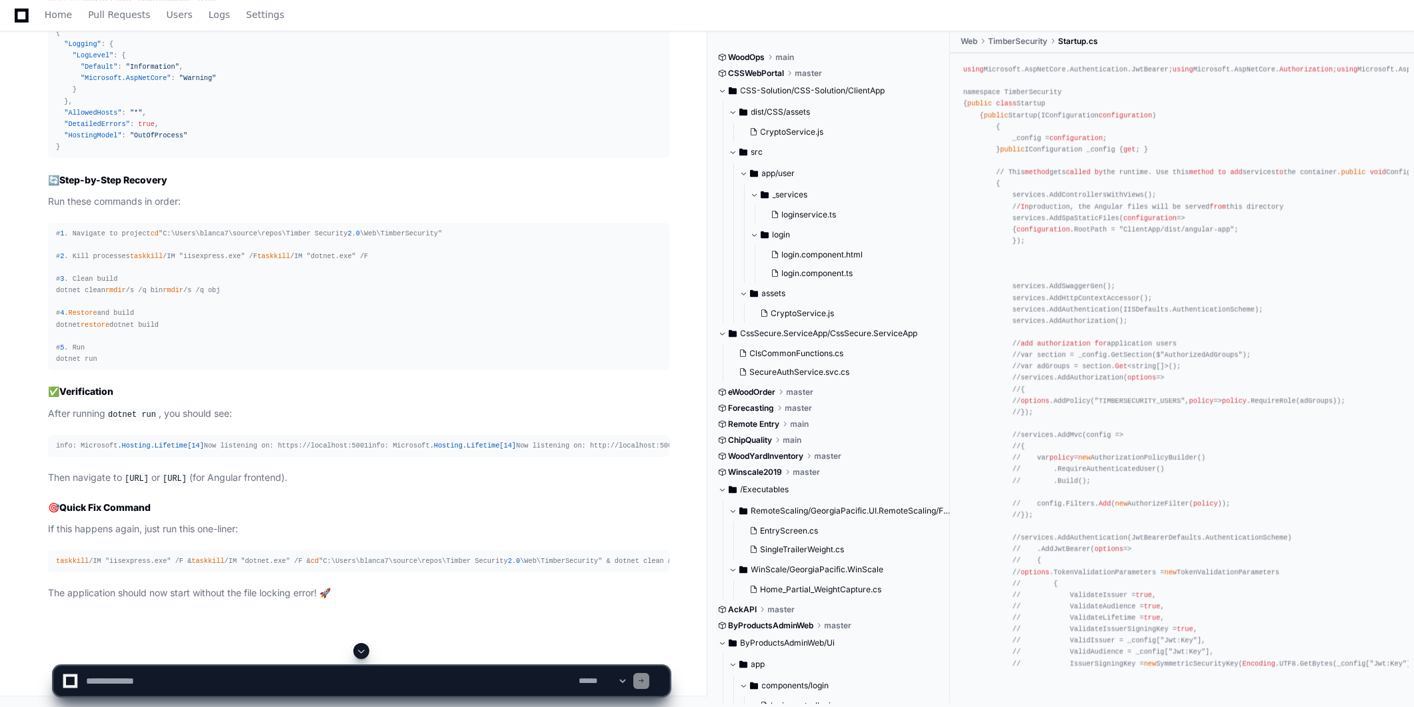
scroll to position [27829, 0]
